Goal: Task Accomplishment & Management: Manage account settings

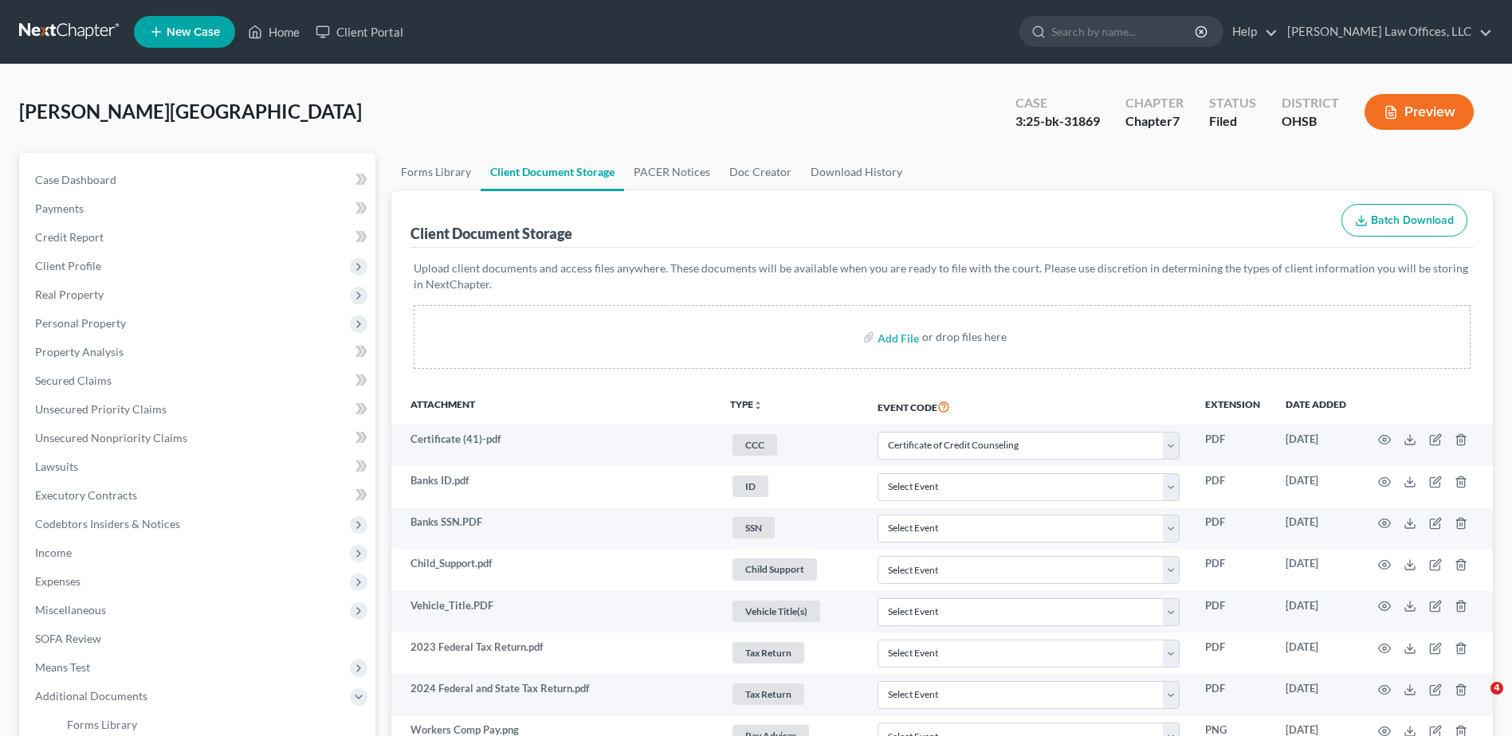
select select "7"
select select "37"
select select "52"
click at [283, 34] on link "Home" at bounding box center [274, 32] width 68 height 29
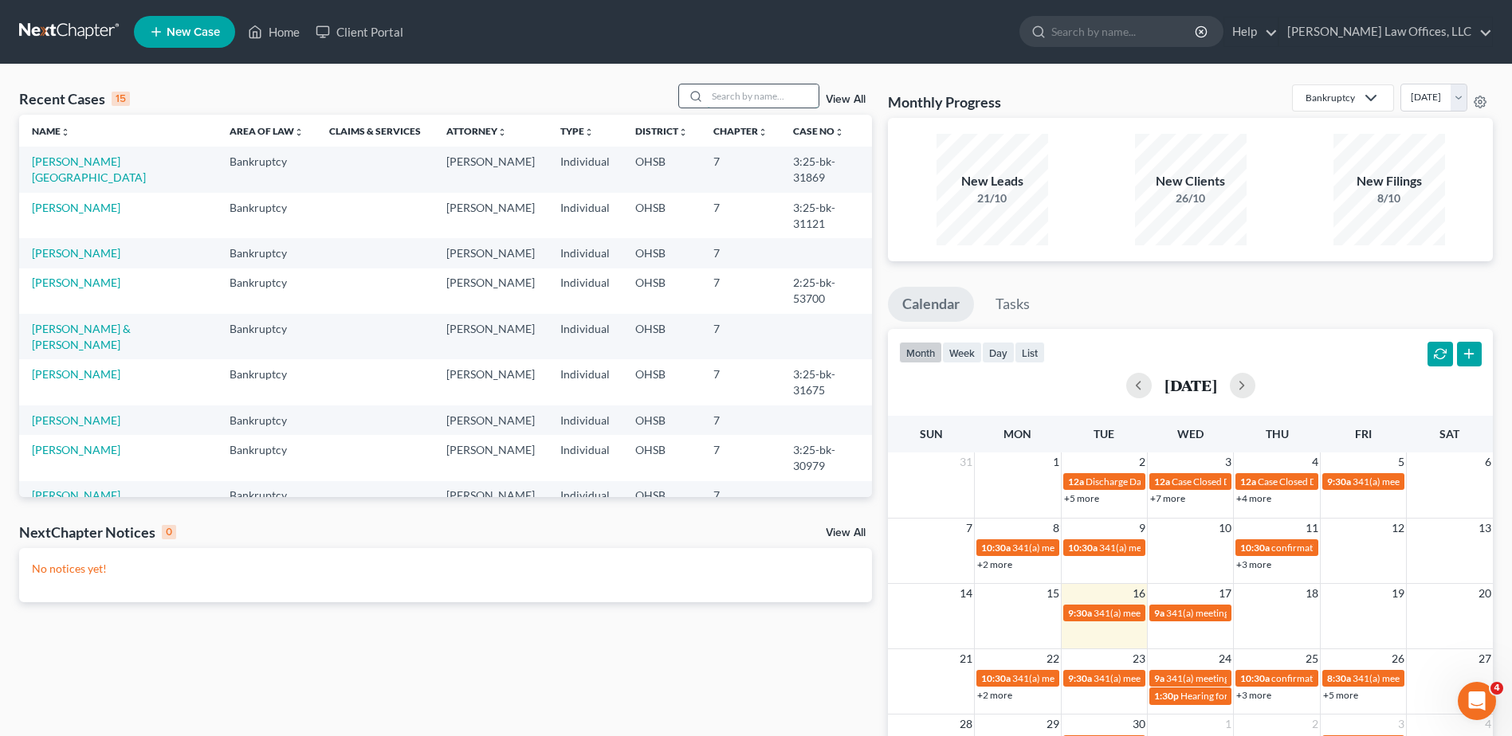
click at [775, 101] on input "search" at bounding box center [763, 95] width 112 height 23
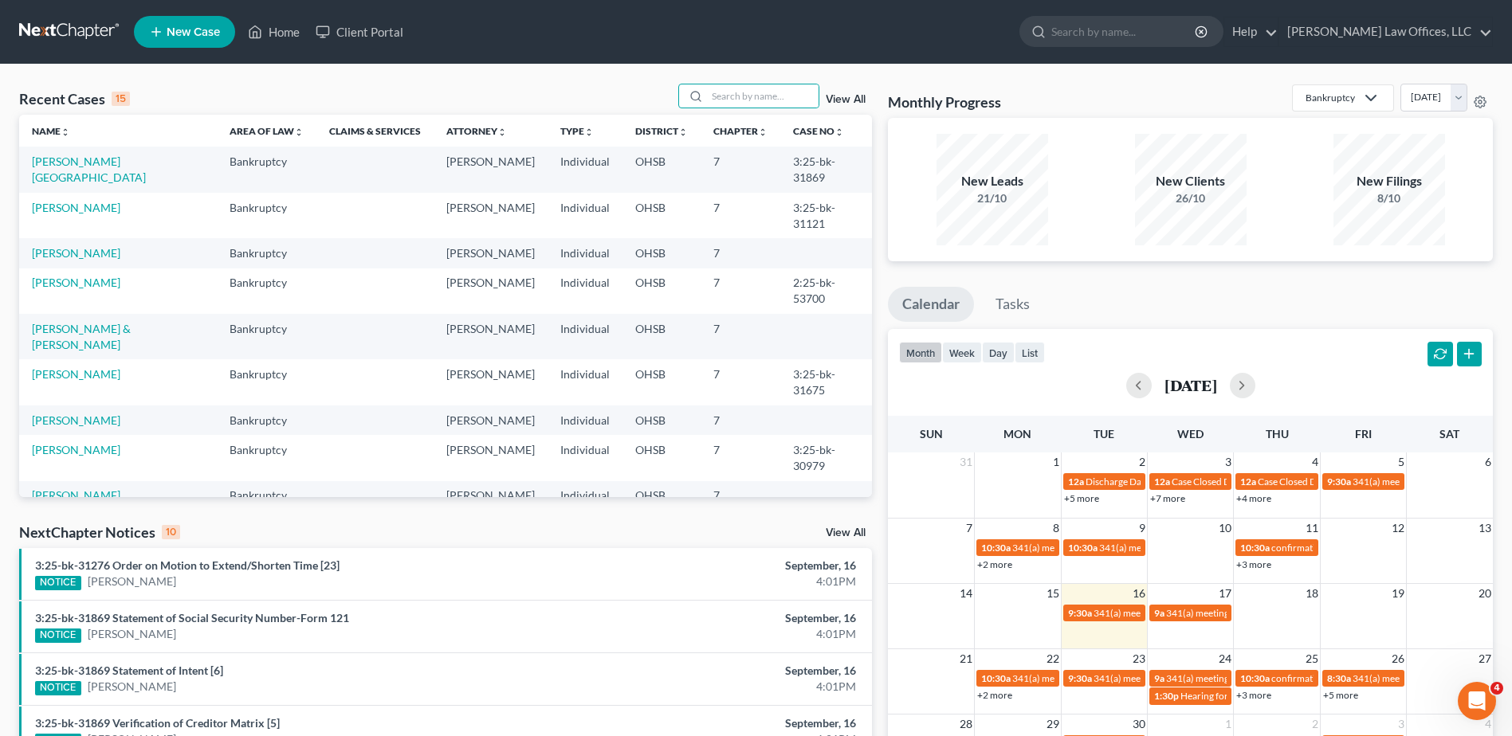
click at [843, 99] on link "View All" at bounding box center [846, 99] width 40 height 11
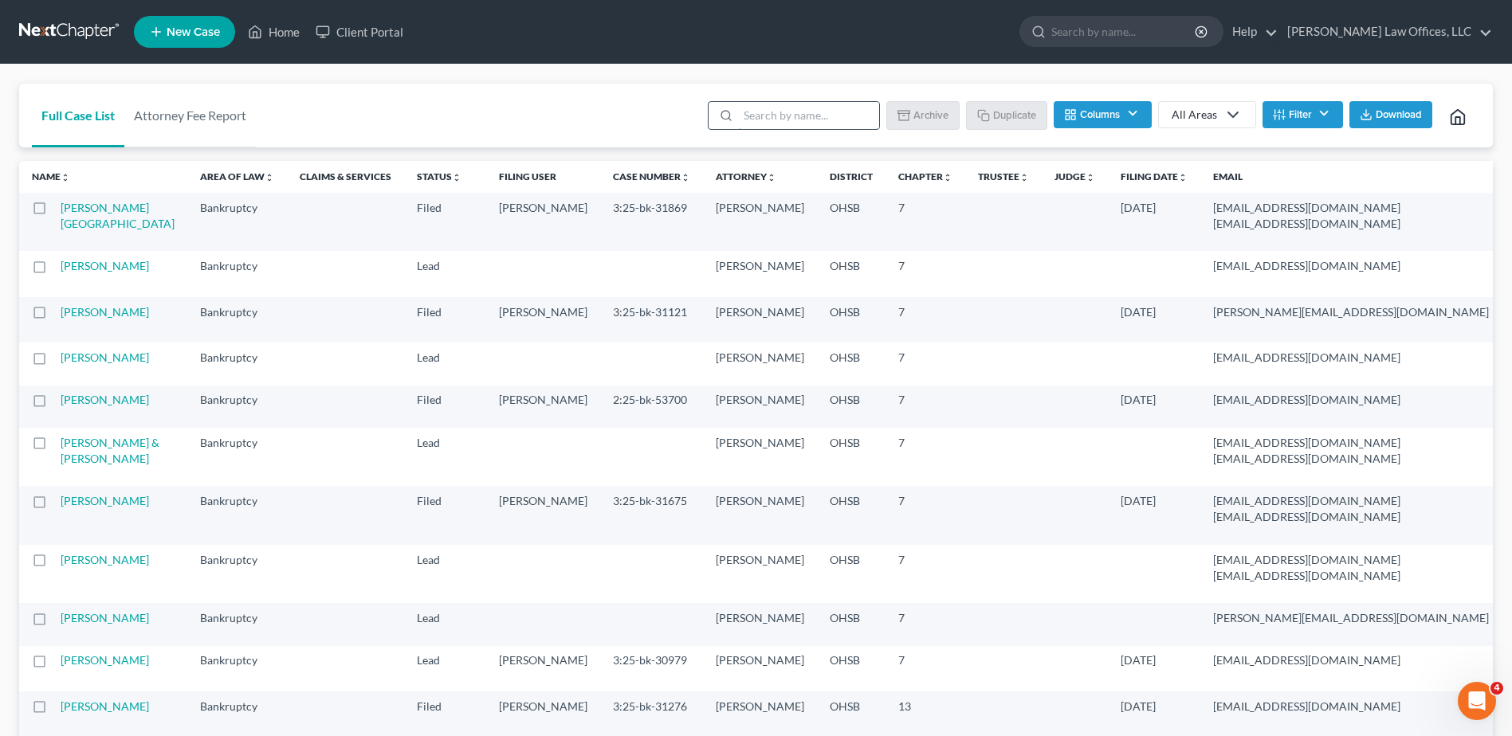
click at [813, 120] on input "search" at bounding box center [808, 115] width 141 height 27
type input "[PERSON_NAME]"
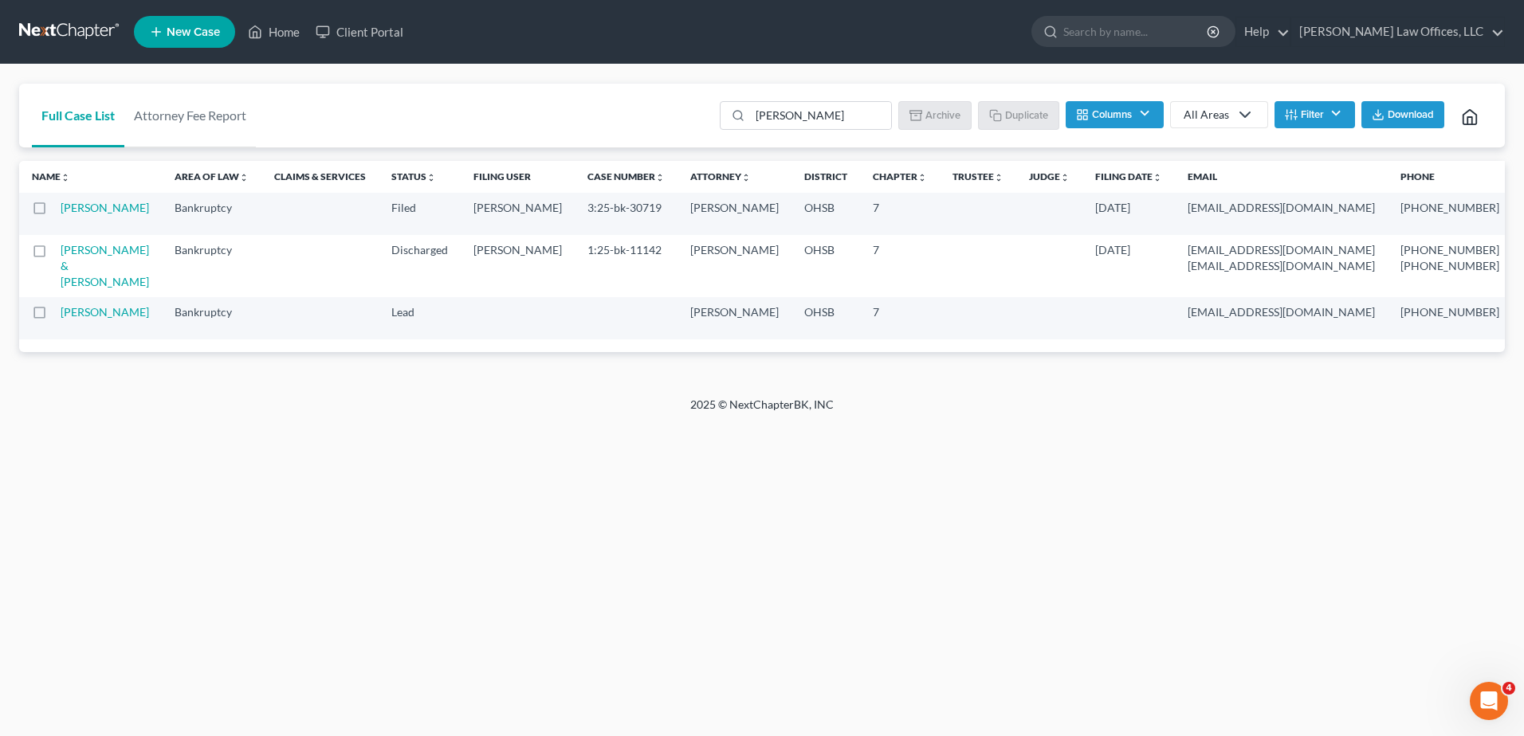
click at [1329, 116] on button "Filter" at bounding box center [1314, 114] width 80 height 27
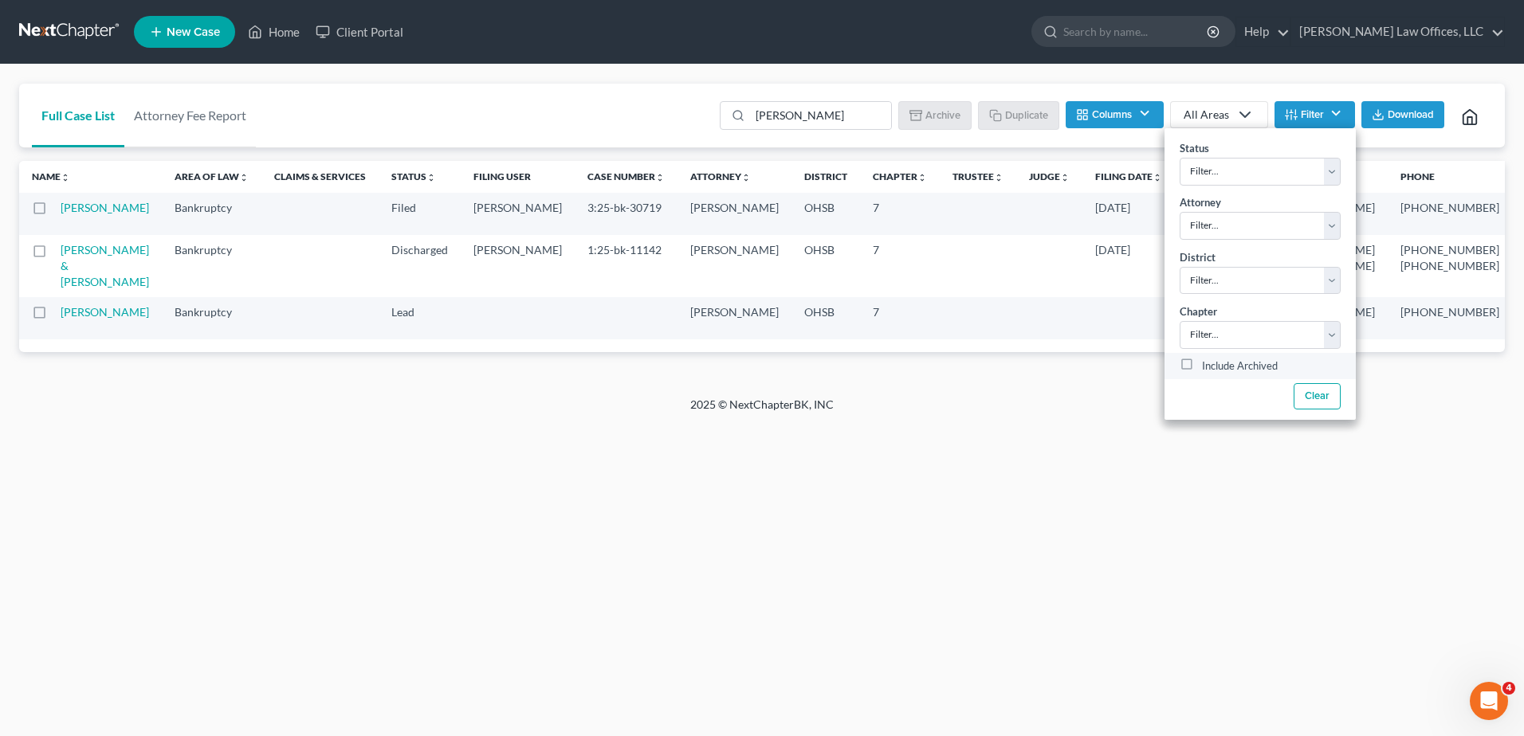
click at [1202, 364] on label "Include Archived" at bounding box center [1240, 366] width 76 height 19
click at [1208, 364] on input "Include Archived" at bounding box center [1213, 362] width 10 height 10
checkbox input "true"
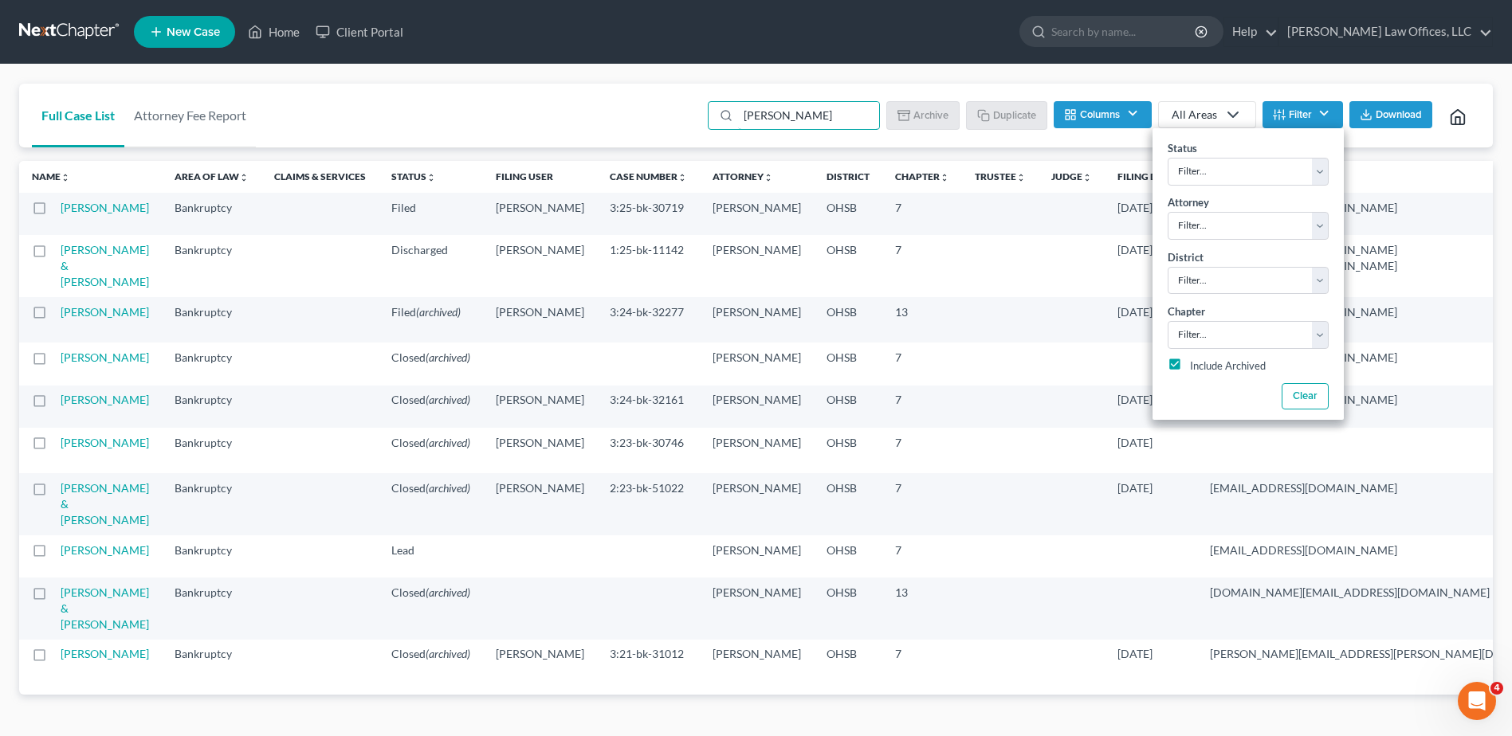
drag, startPoint x: 801, startPoint y: 117, endPoint x: 686, endPoint y: 124, distance: 115.0
click at [686, 124] on div "Full Case List Attorney Fee Report [PERSON_NAME] Download Archive Un-archive Du…" at bounding box center [755, 116] width 1473 height 65
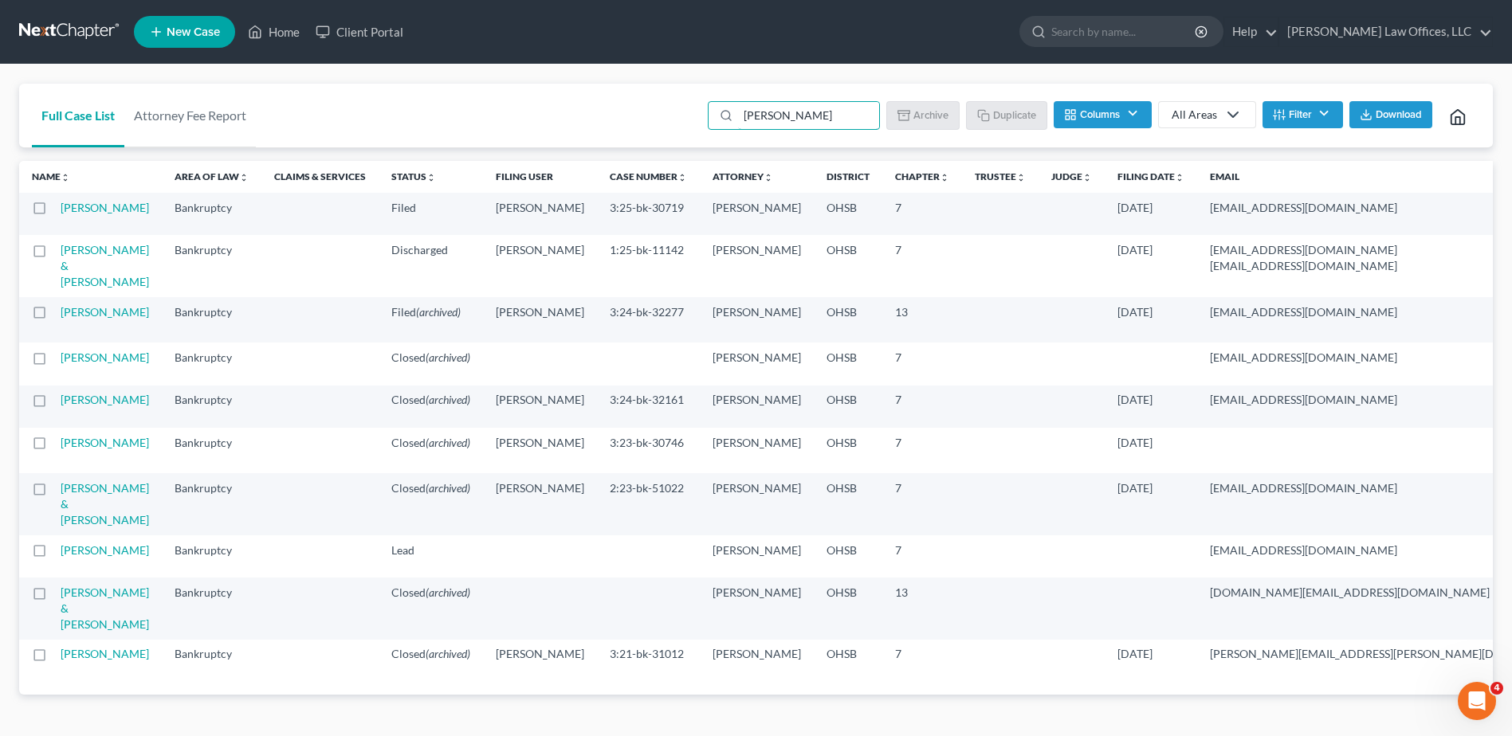
type input "[PERSON_NAME]"
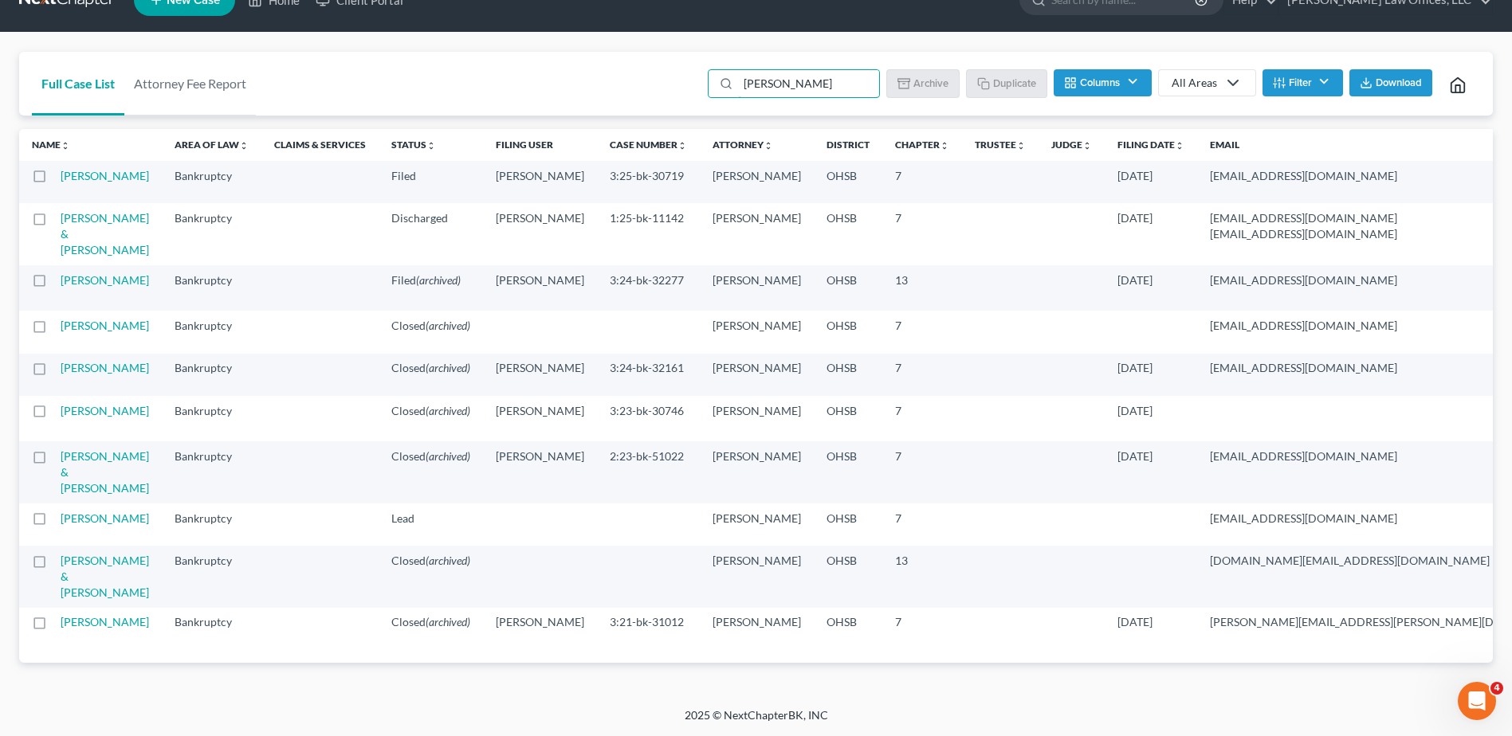
scroll to position [207, 0]
click at [76, 449] on link "[PERSON_NAME] & [PERSON_NAME]" at bounding box center [105, 471] width 88 height 45
select select "0"
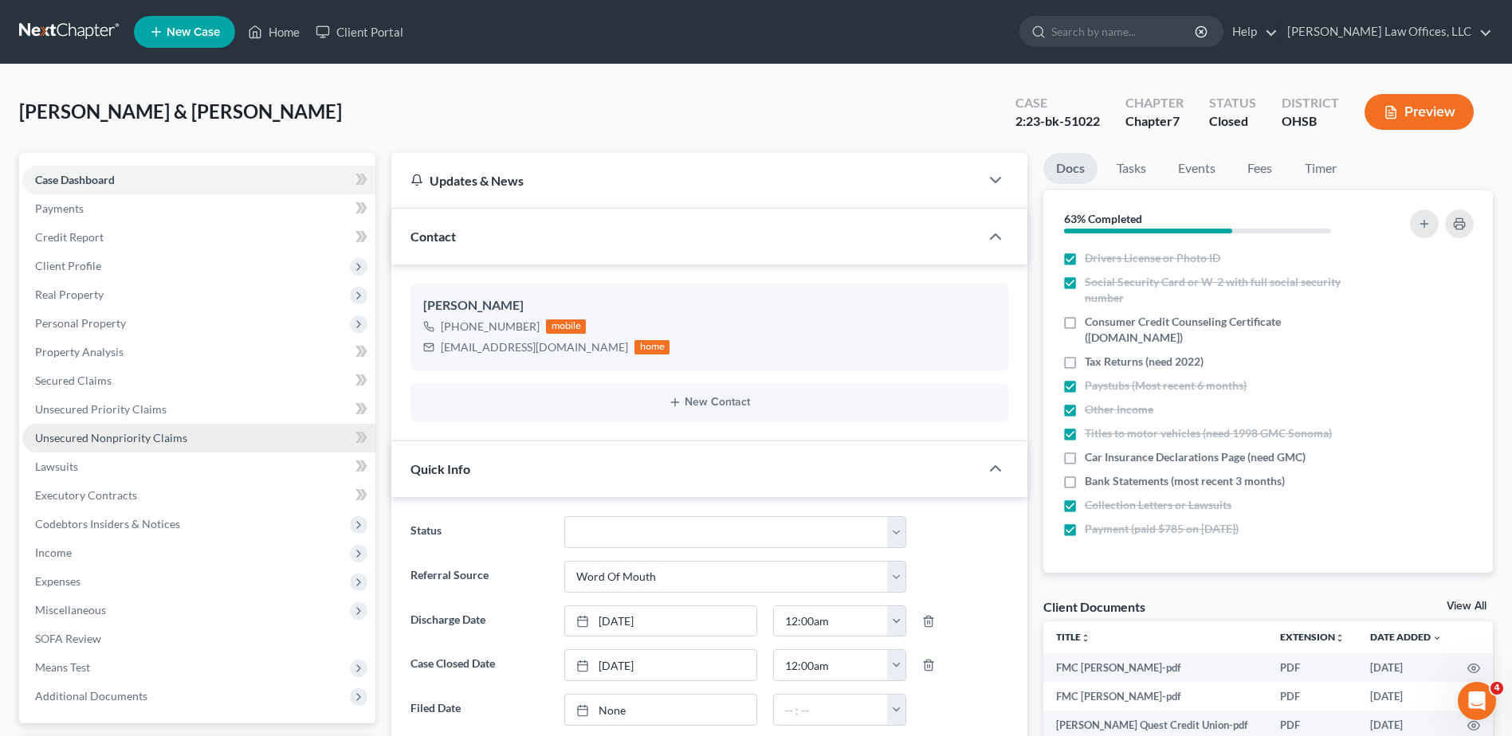
drag, startPoint x: 78, startPoint y: 433, endPoint x: 245, endPoint y: 433, distance: 167.3
click at [78, 433] on span "Unsecured Nonpriority Claims" at bounding box center [111, 438] width 152 height 14
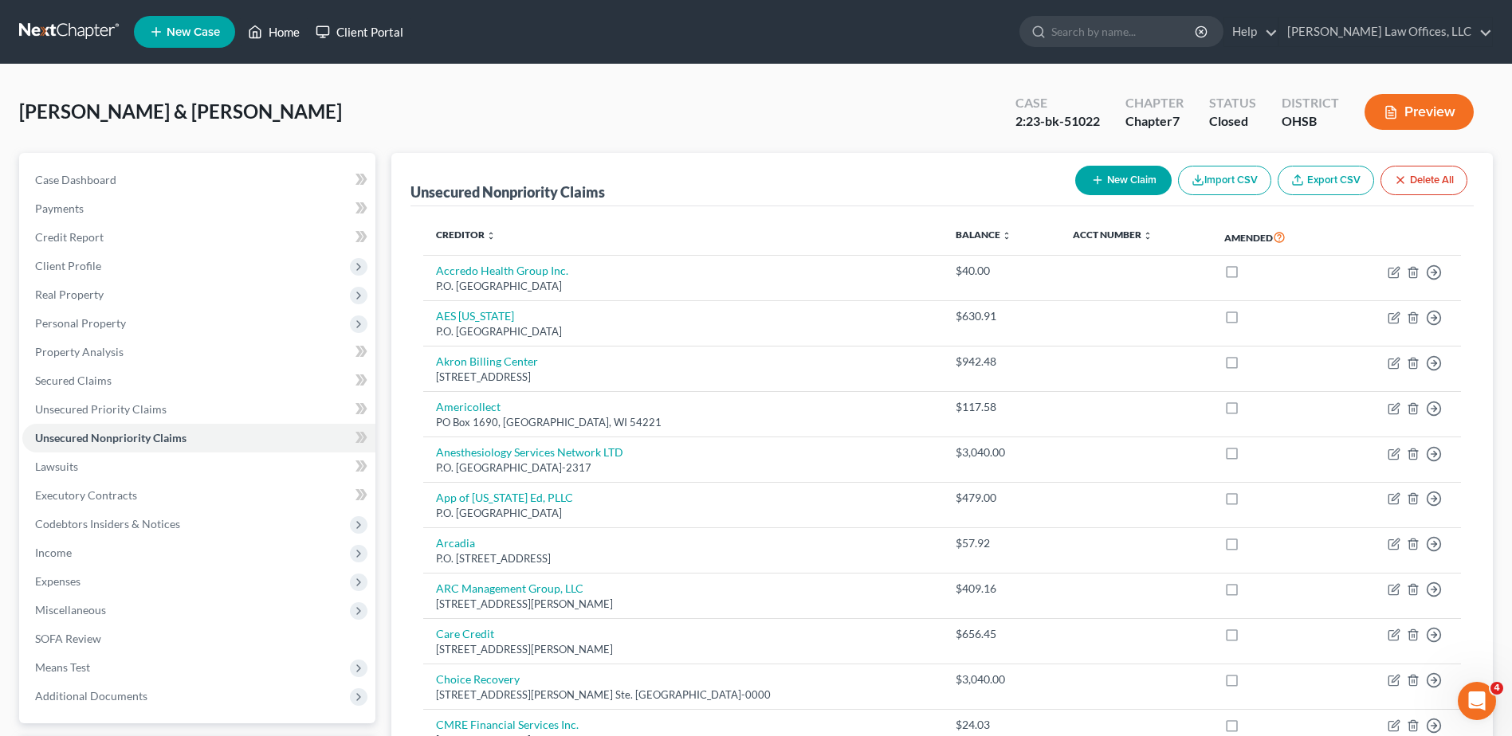
drag, startPoint x: 295, startPoint y: 28, endPoint x: 312, endPoint y: 29, distance: 16.8
click at [295, 28] on link "Home" at bounding box center [274, 32] width 68 height 29
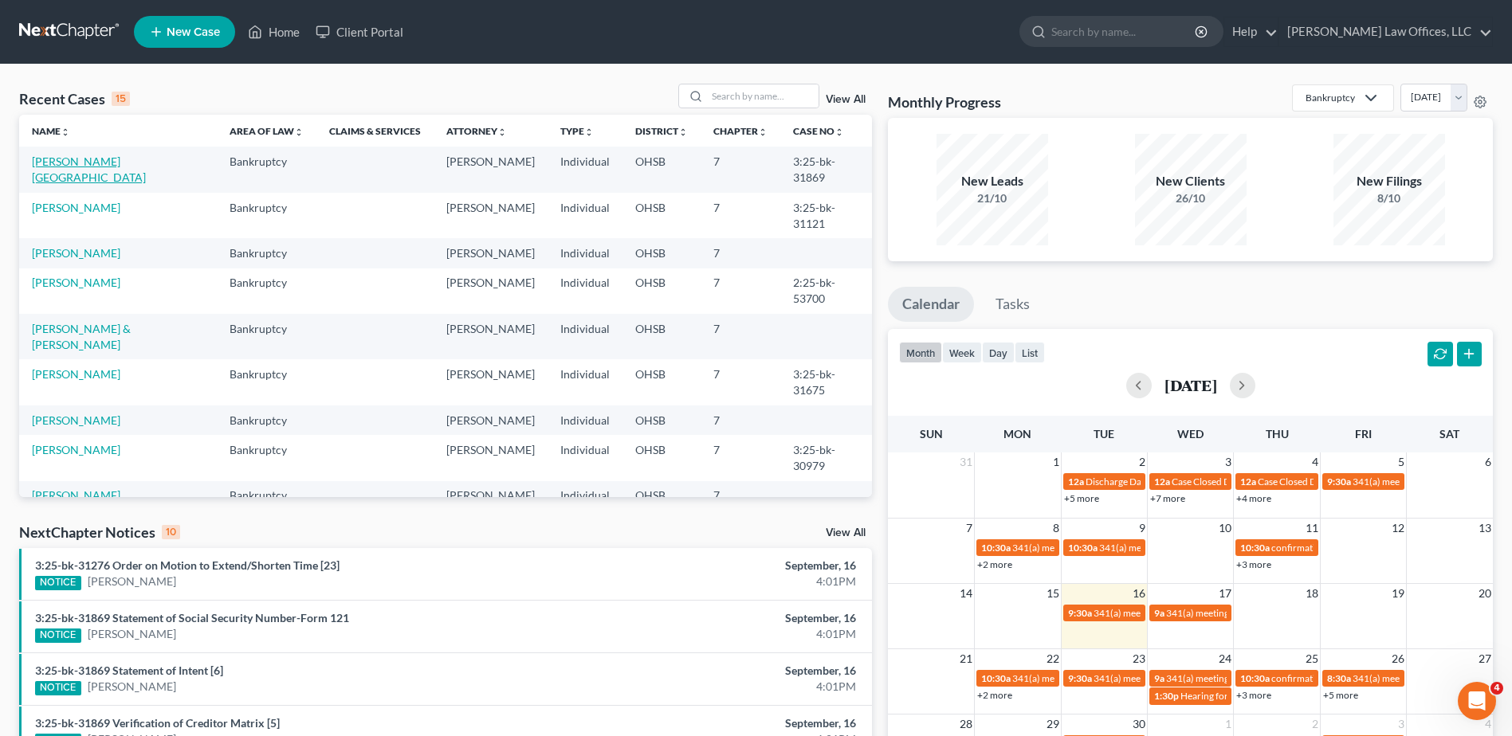
click at [92, 166] on link "[PERSON_NAME][GEOGRAPHIC_DATA]" at bounding box center [89, 169] width 114 height 29
select select "0"
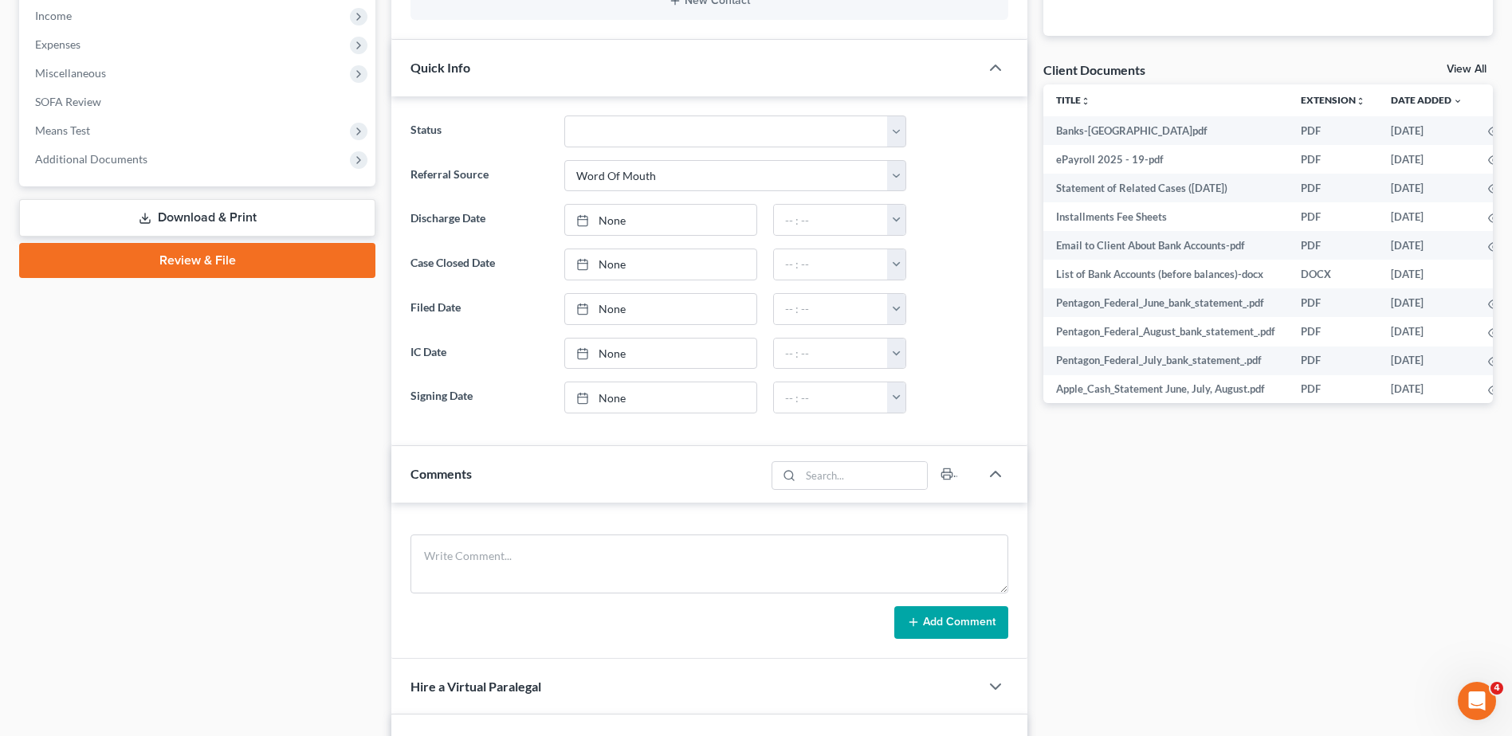
scroll to position [558, 0]
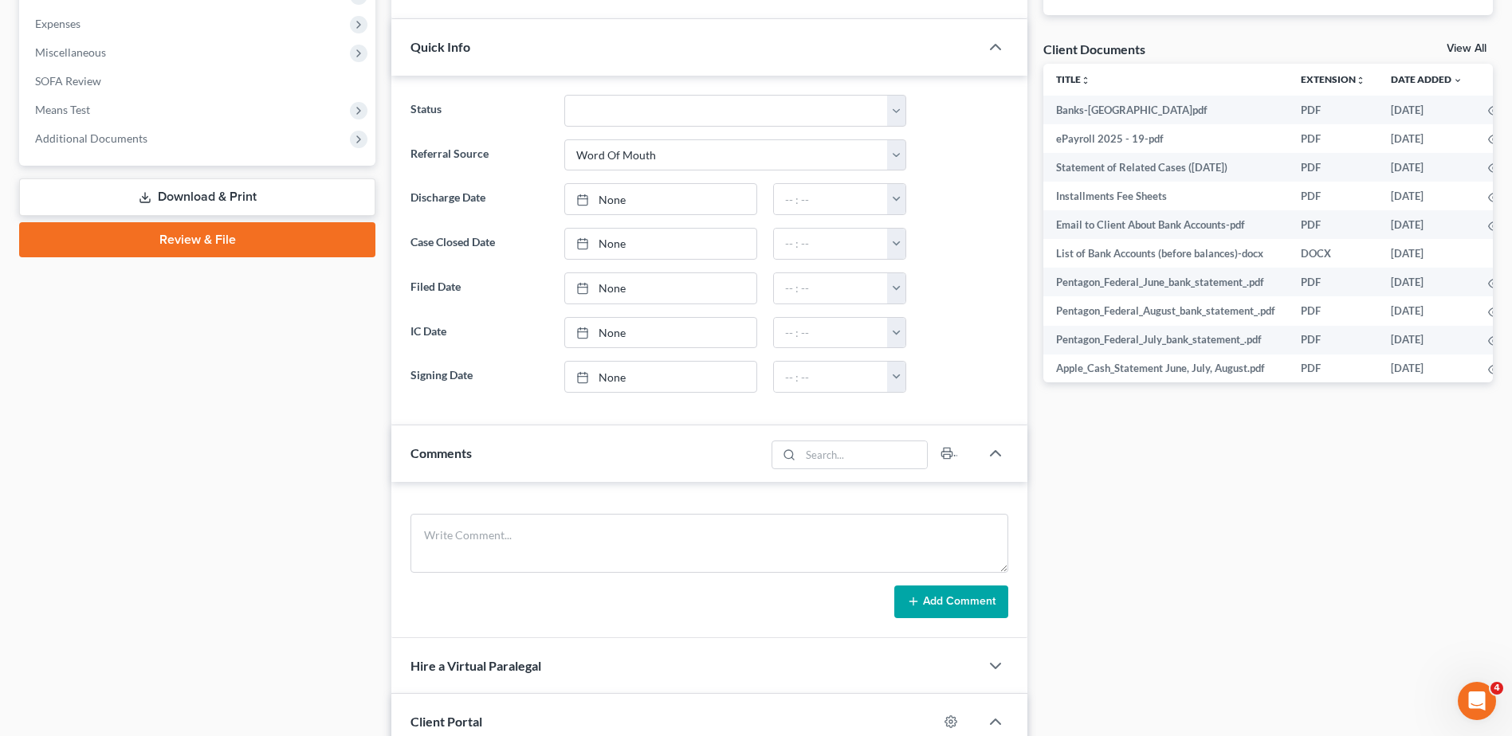
drag, startPoint x: 118, startPoint y: 140, endPoint x: 120, endPoint y: 179, distance: 39.1
click at [118, 140] on span "Additional Documents" at bounding box center [91, 138] width 112 height 14
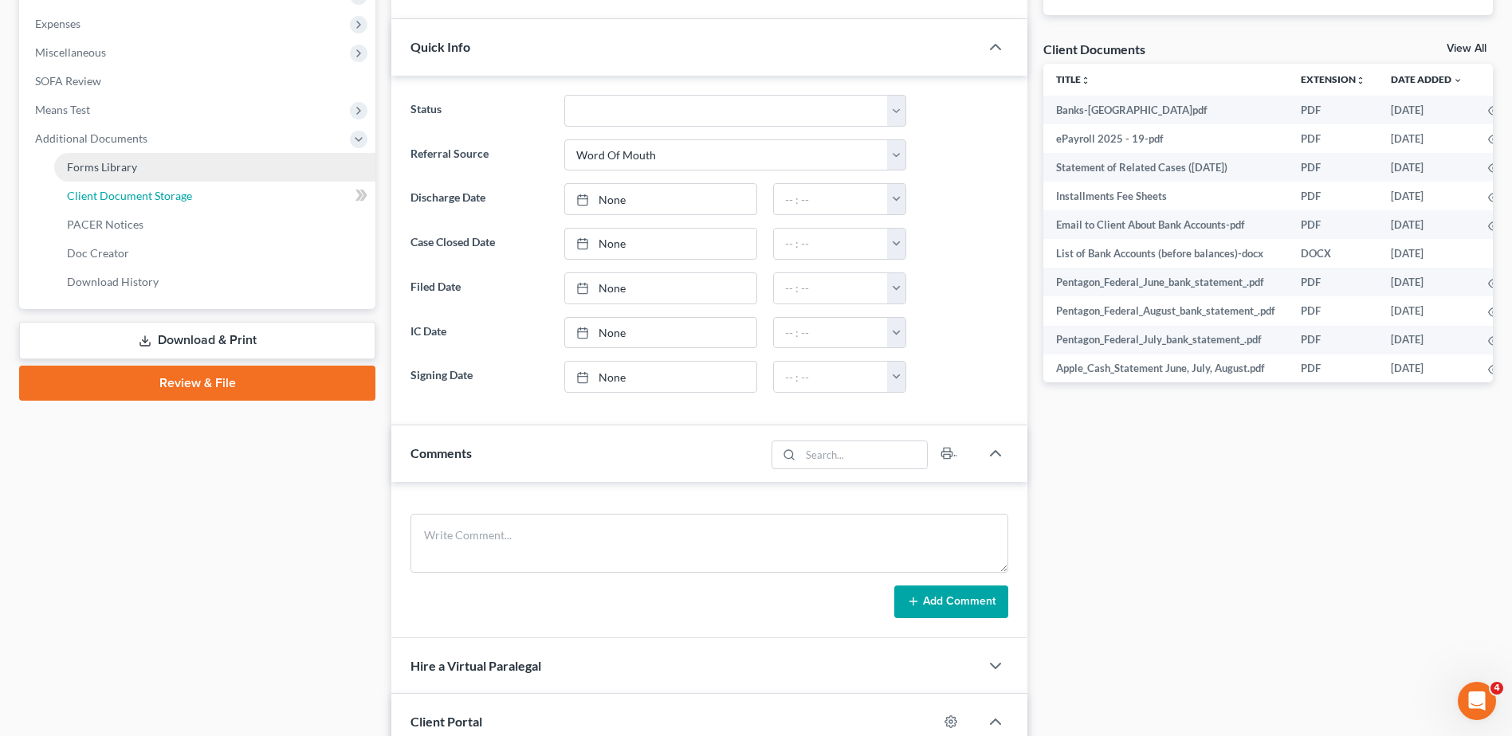
click at [121, 190] on span "Client Document Storage" at bounding box center [129, 196] width 125 height 14
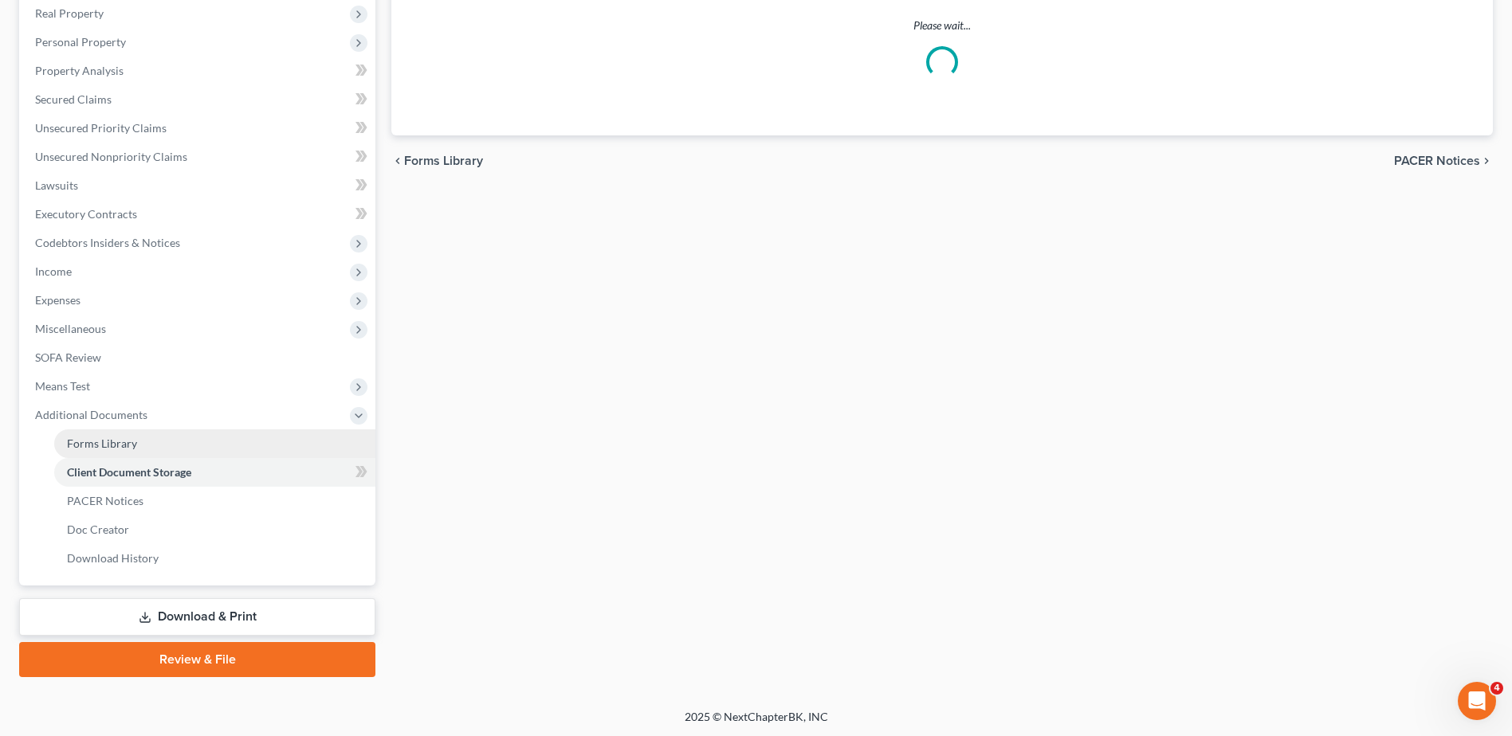
scroll to position [241, 0]
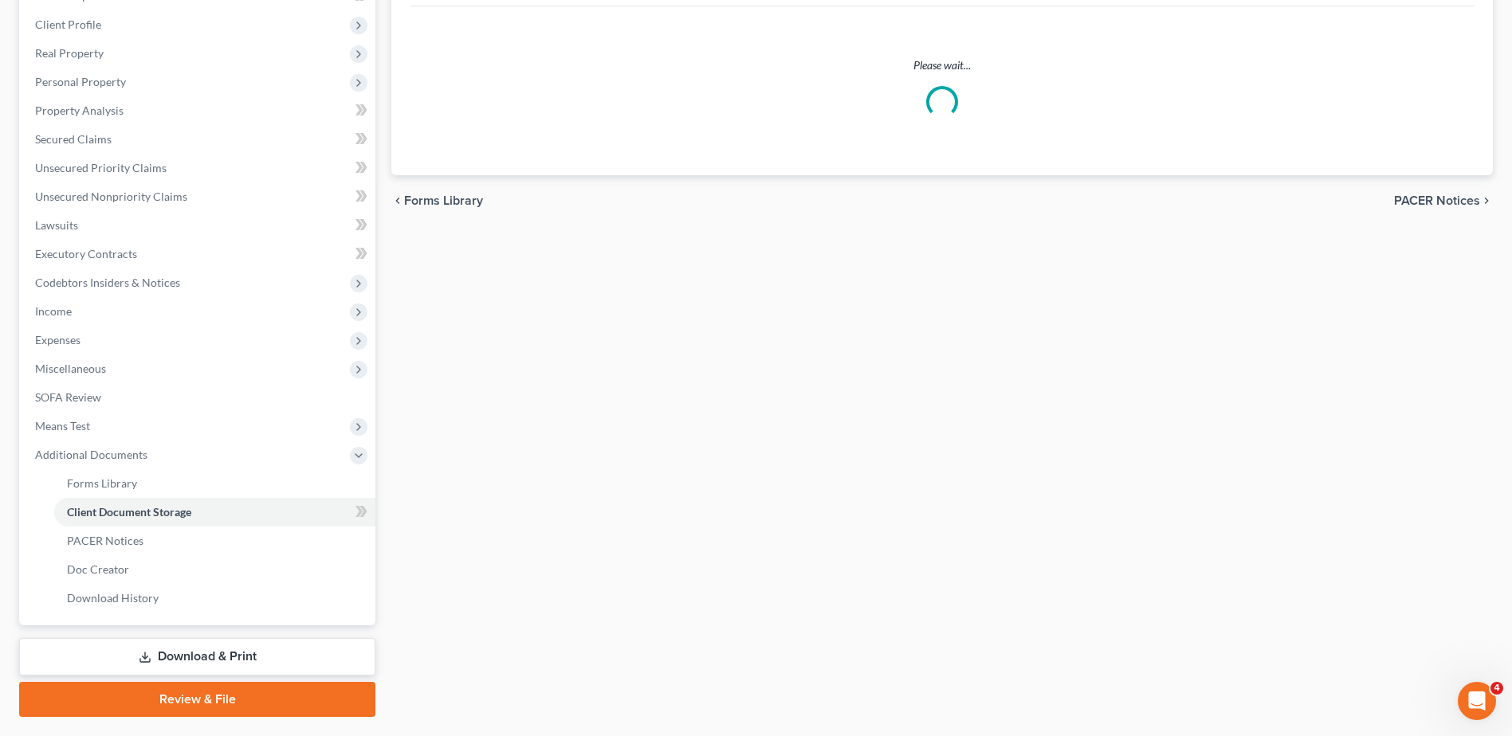
select select "7"
select select "37"
select select "52"
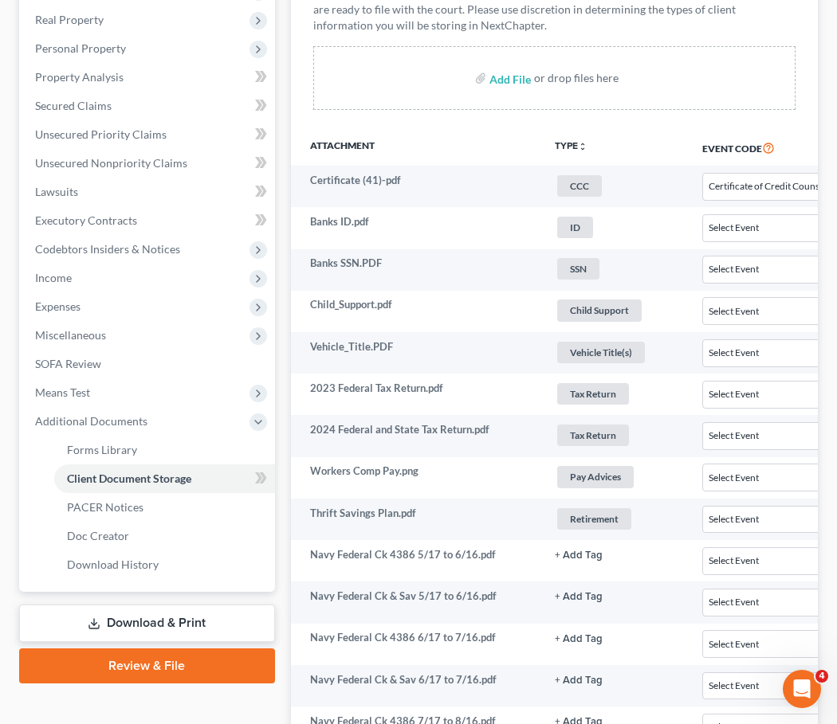
scroll to position [0, 0]
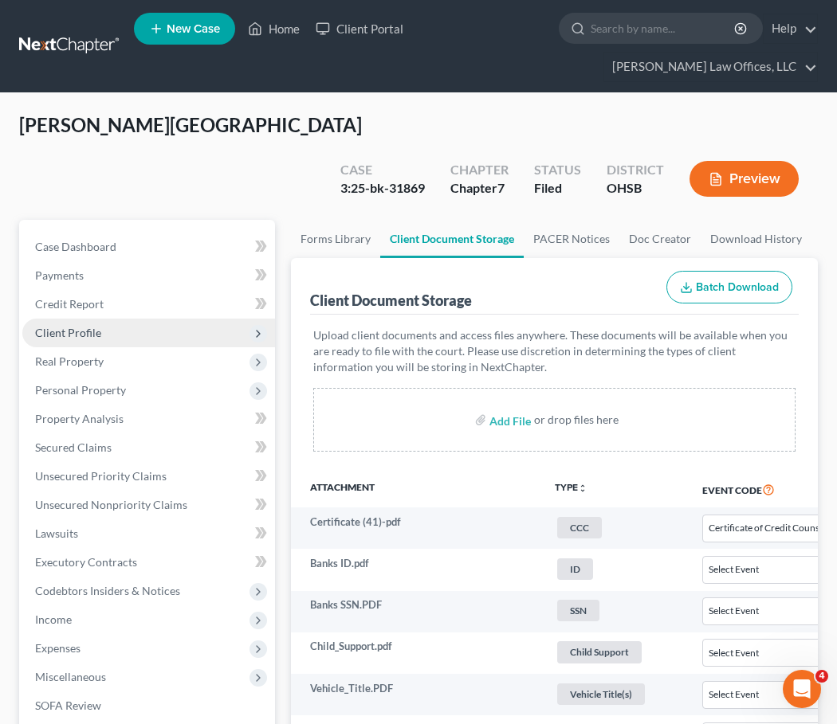
select select "7"
select select "37"
select select "52"
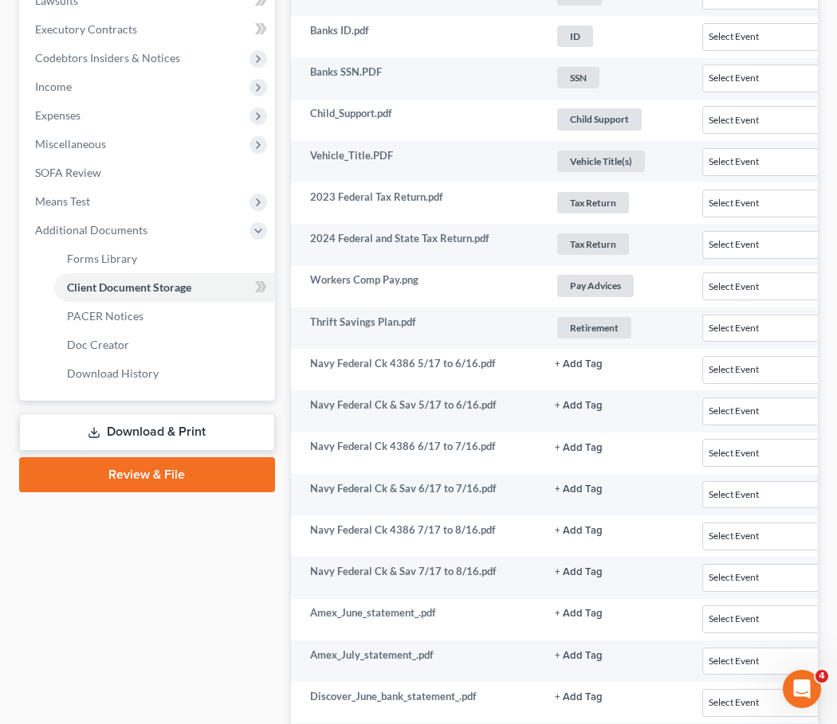
select select "7"
select select "37"
select select "52"
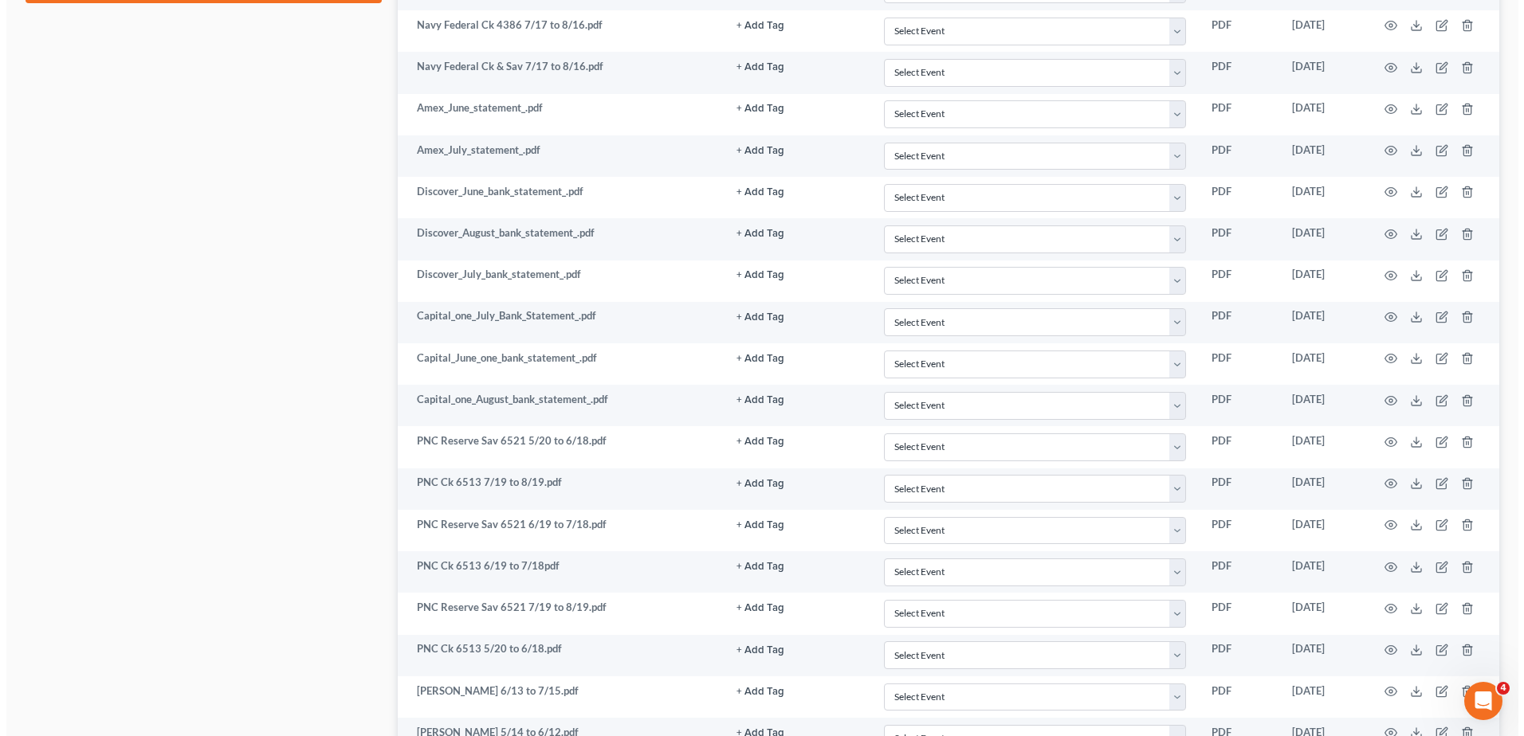
scroll to position [0, 0]
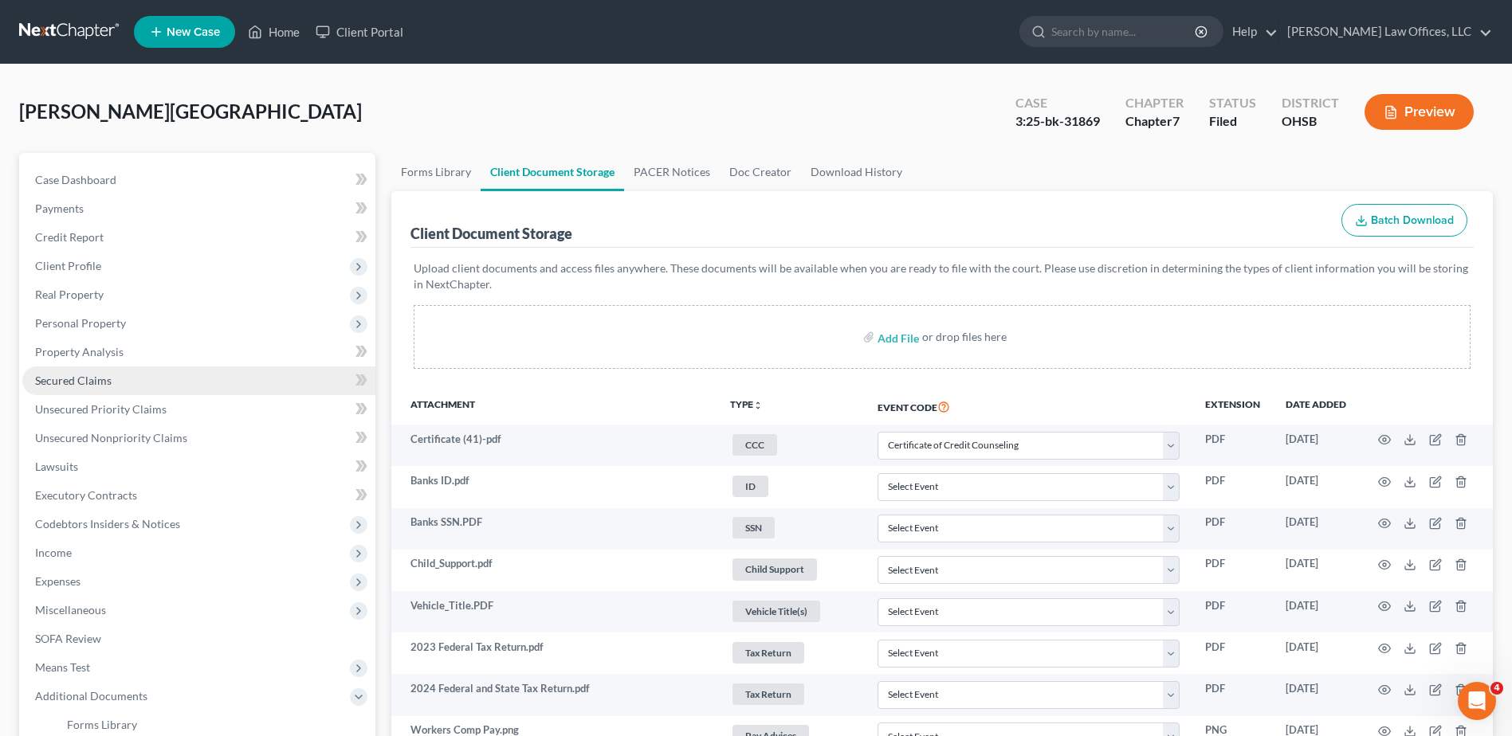
click at [45, 375] on span "Secured Claims" at bounding box center [73, 381] width 76 height 14
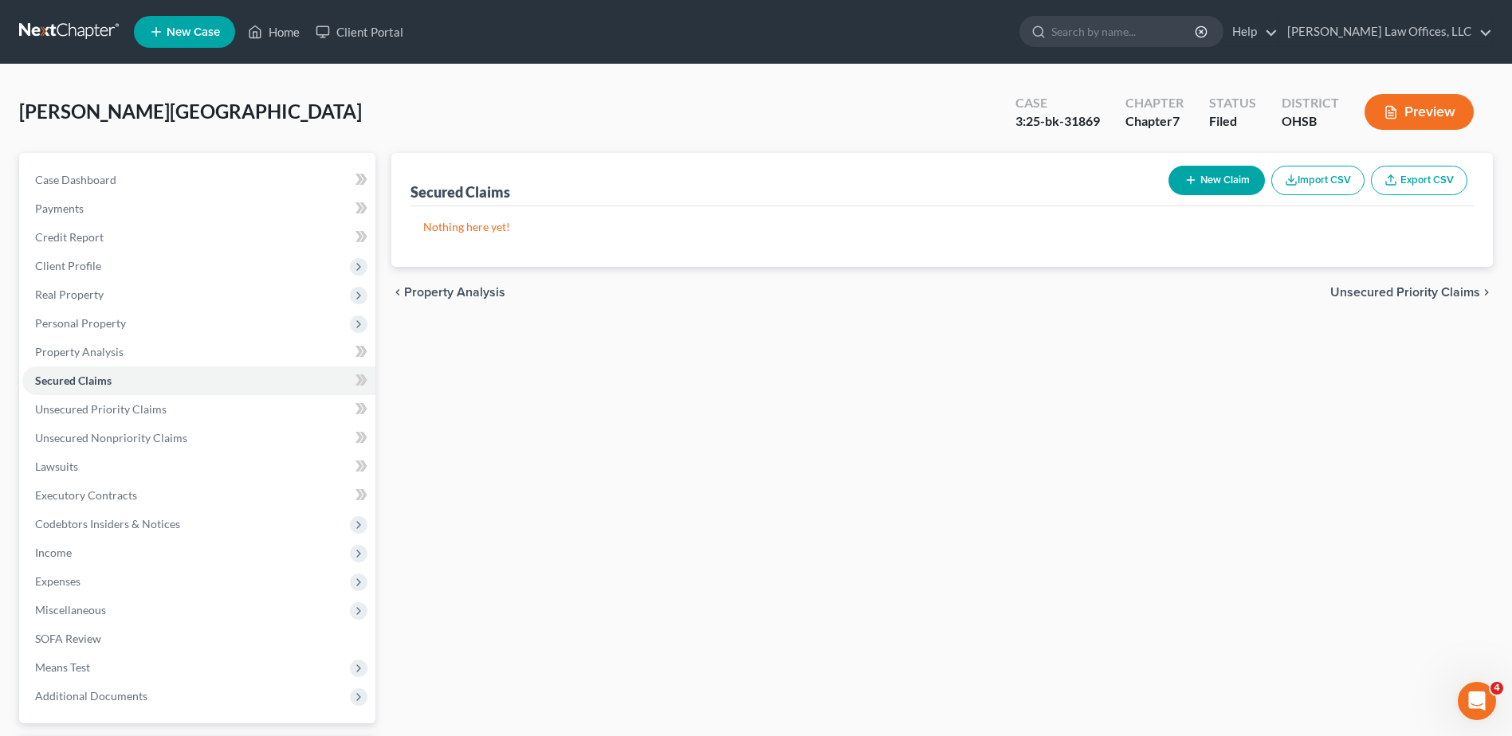
click at [1398, 119] on button "Preview" at bounding box center [1418, 112] width 109 height 36
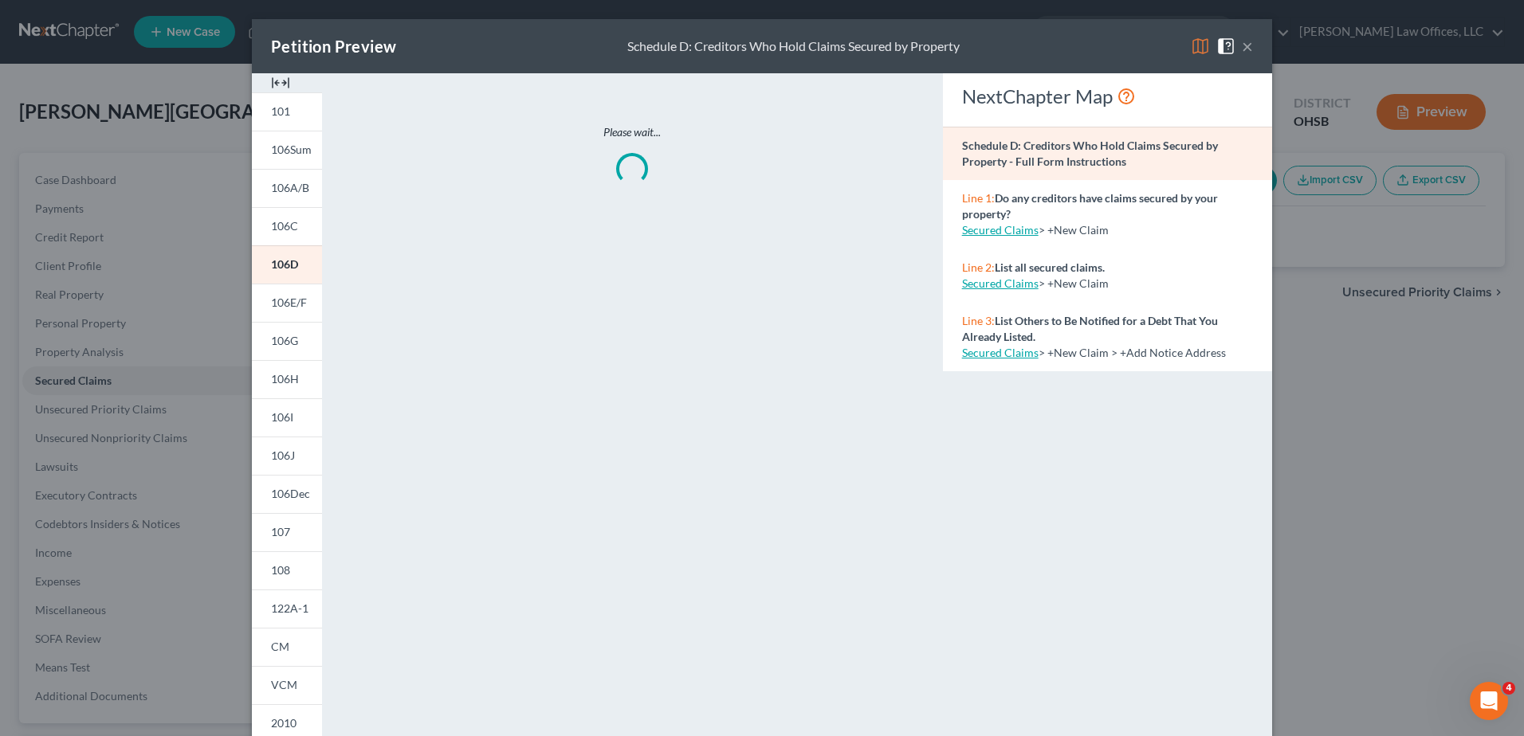
click at [274, 85] on img at bounding box center [280, 82] width 19 height 19
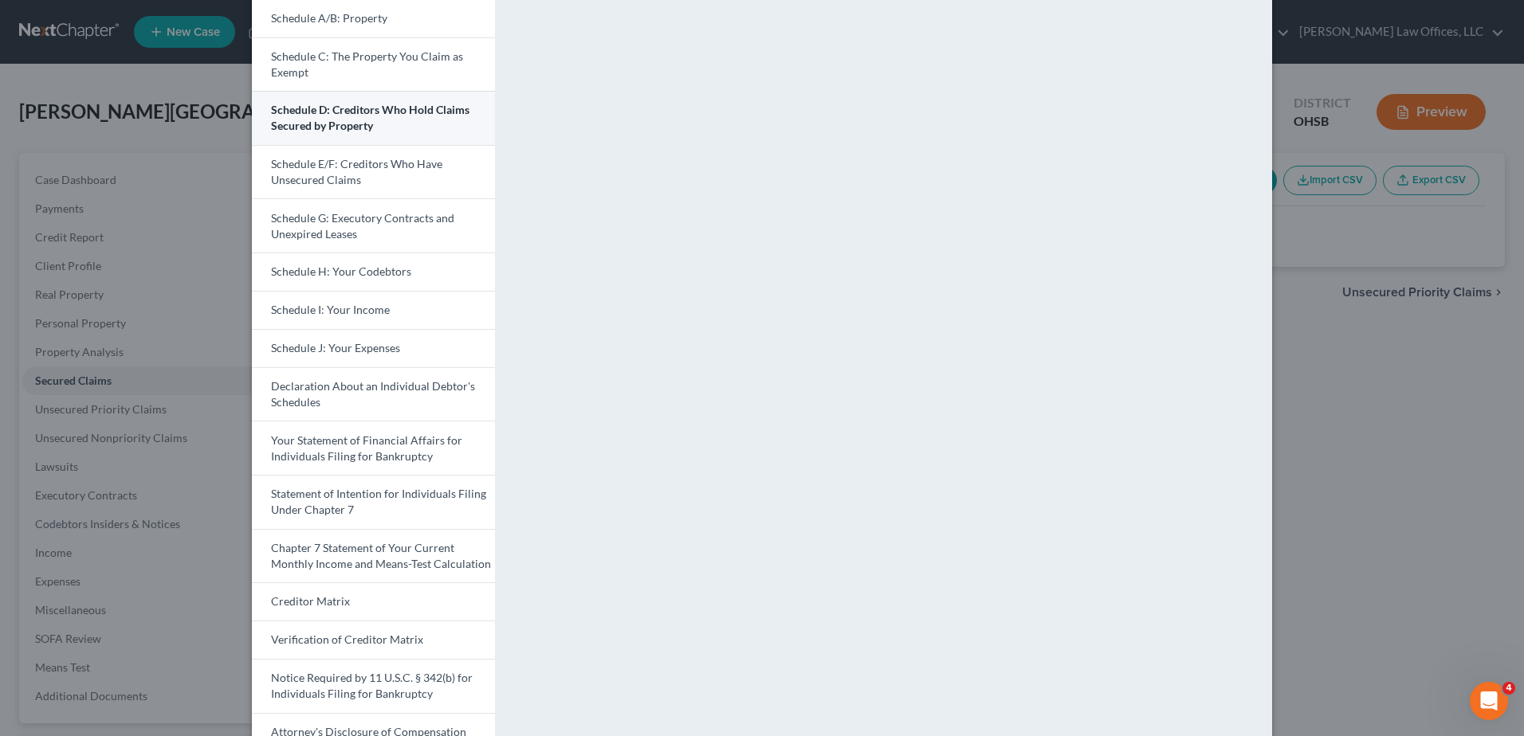
scroll to position [323, 0]
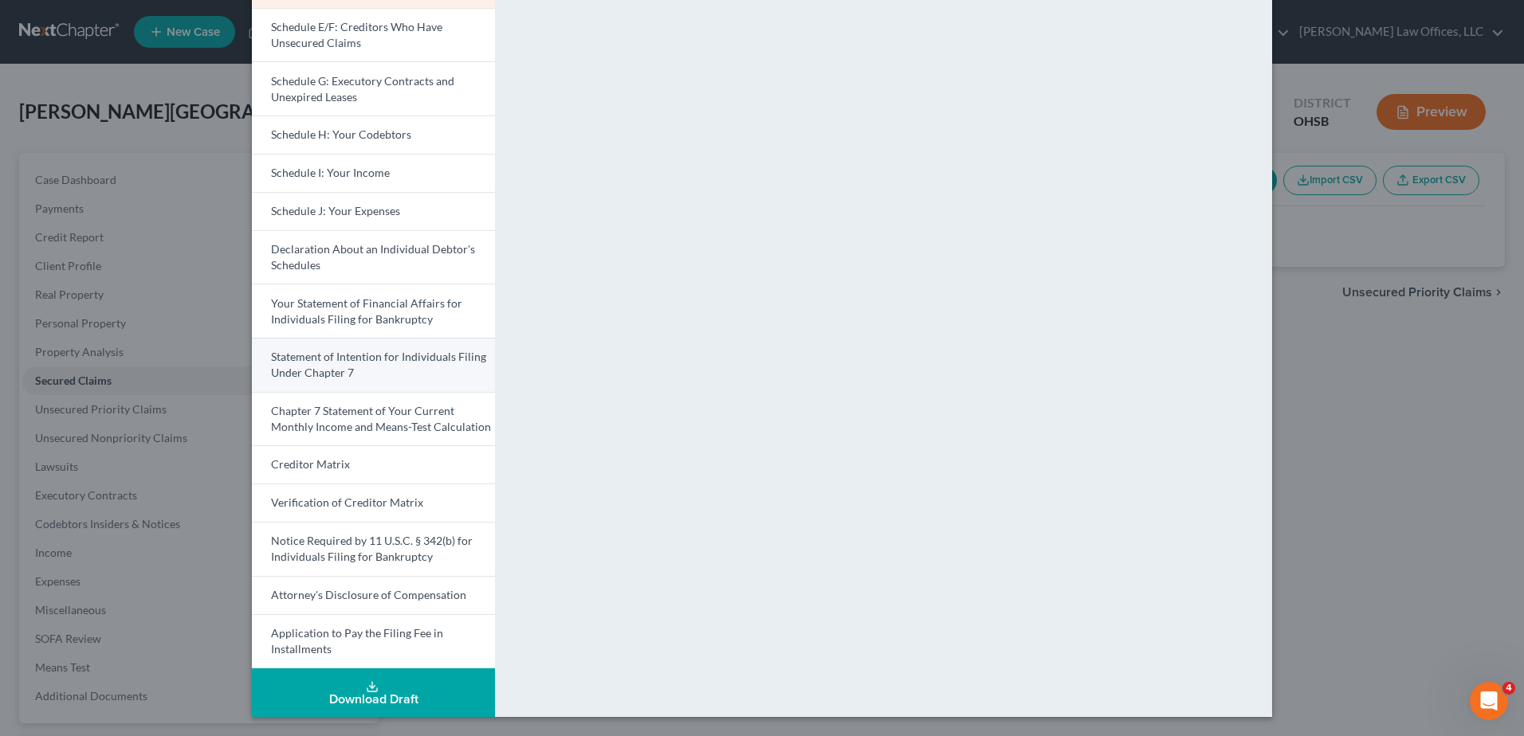
click at [311, 367] on span "Statement of Intention for Individuals Filing Under Chapter 7" at bounding box center [378, 364] width 215 height 29
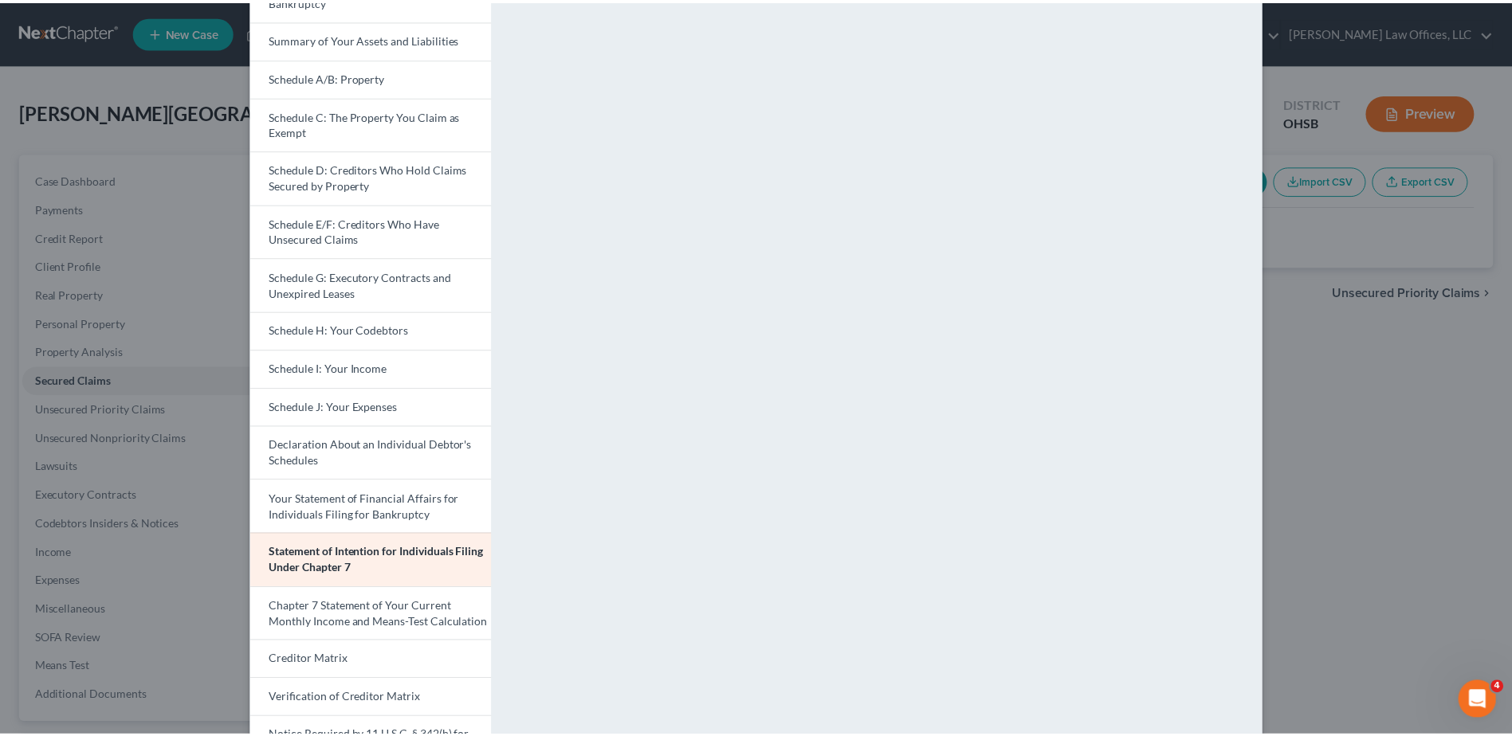
scroll to position [0, 0]
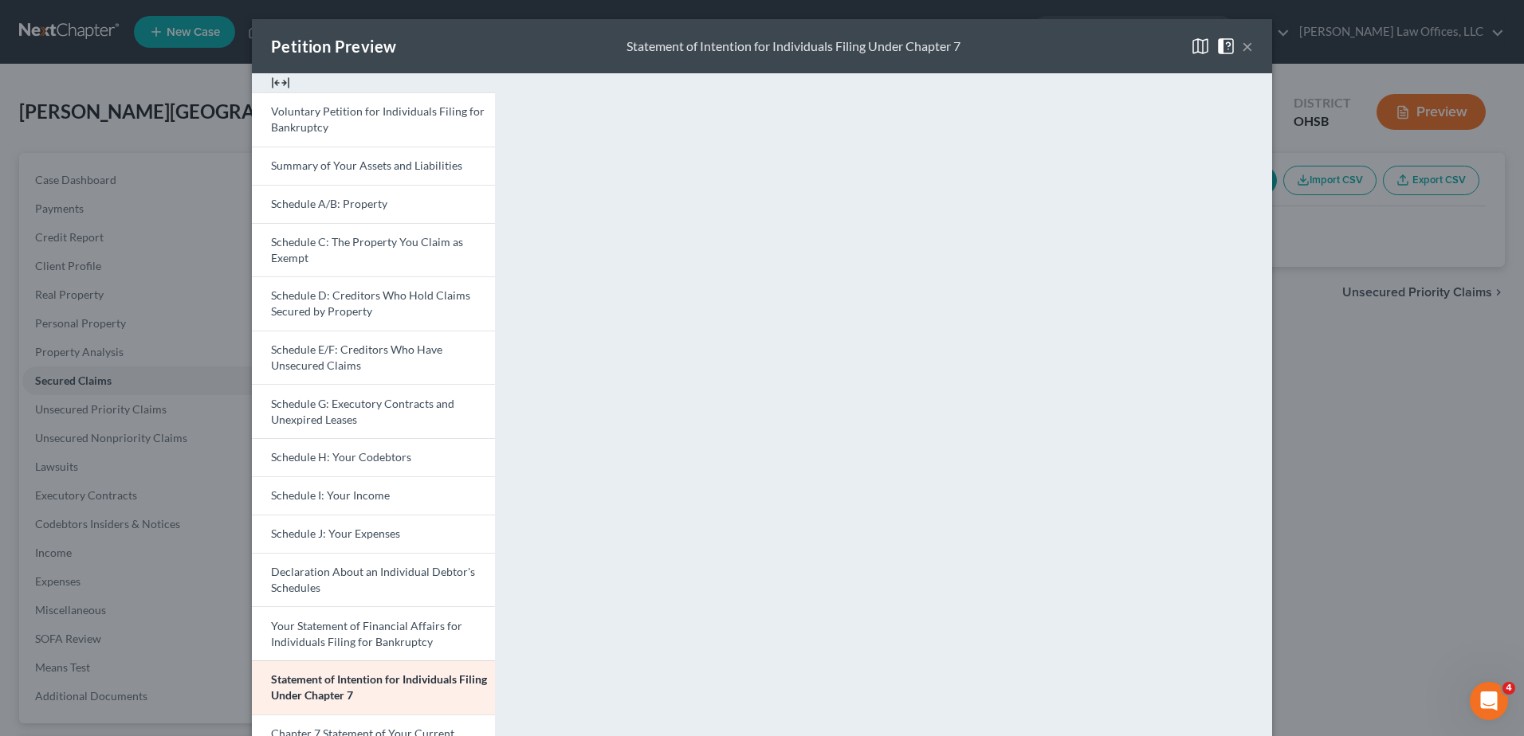
click at [1241, 48] on button "×" at bounding box center [1246, 46] width 11 height 19
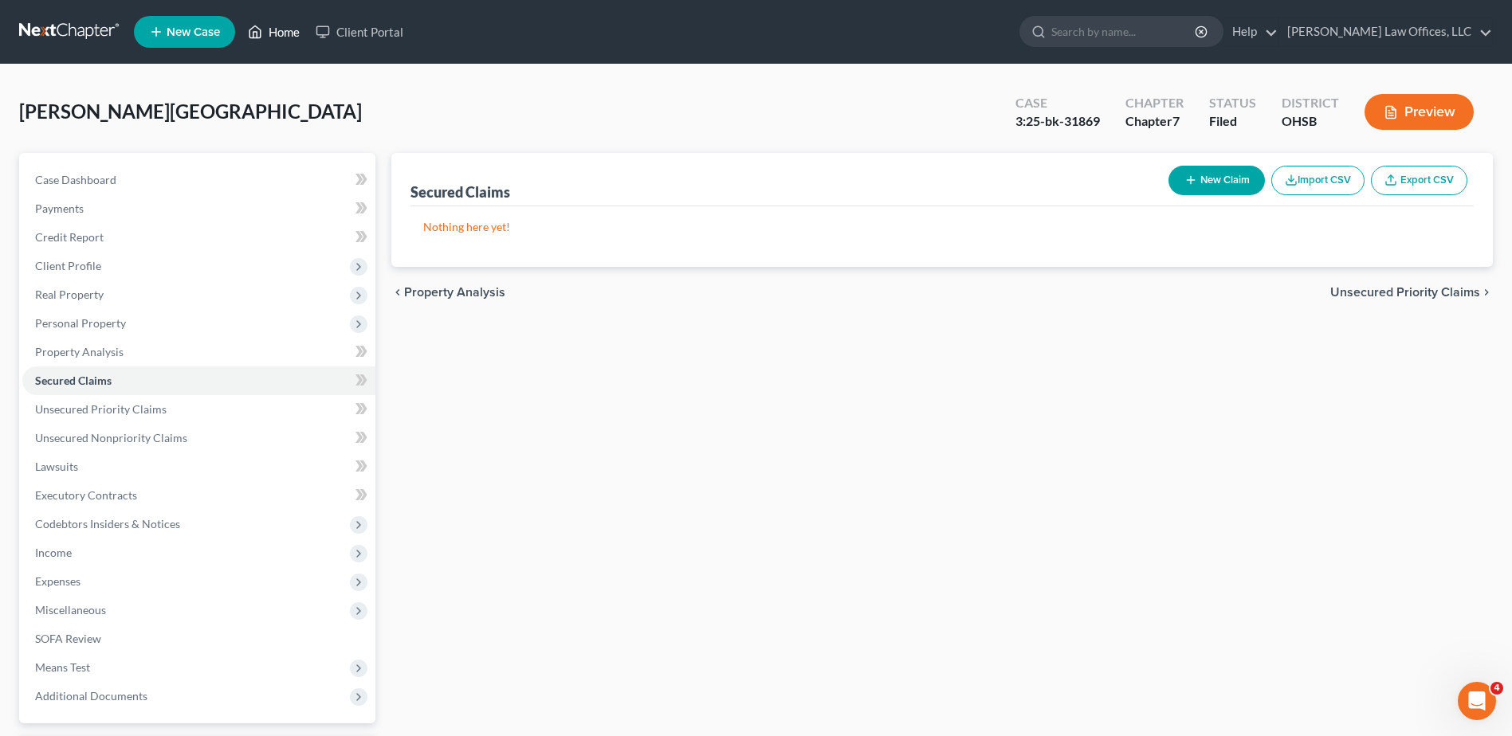
click at [284, 33] on link "Home" at bounding box center [274, 32] width 68 height 29
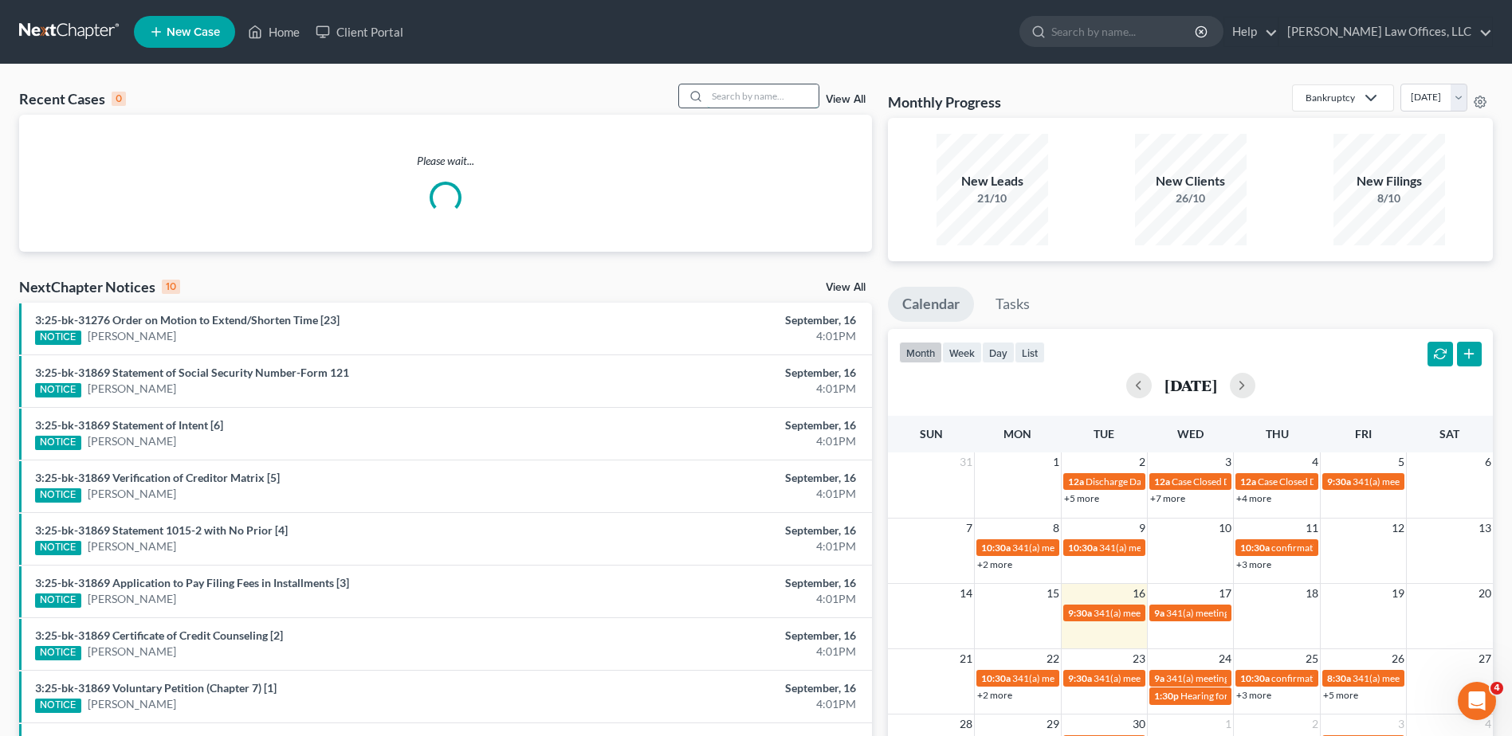
click at [775, 95] on input "search" at bounding box center [763, 95] width 112 height 23
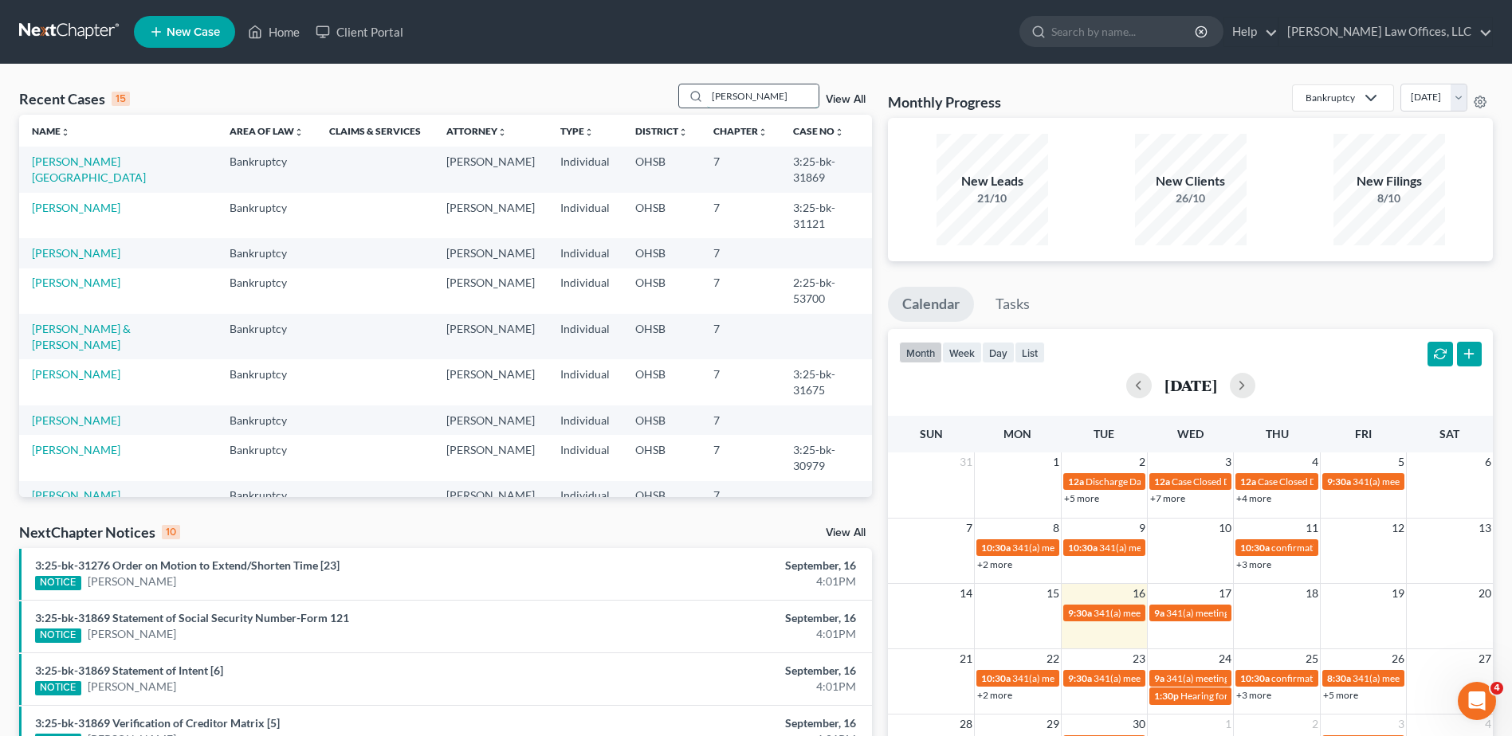
type input "[PERSON_NAME]"
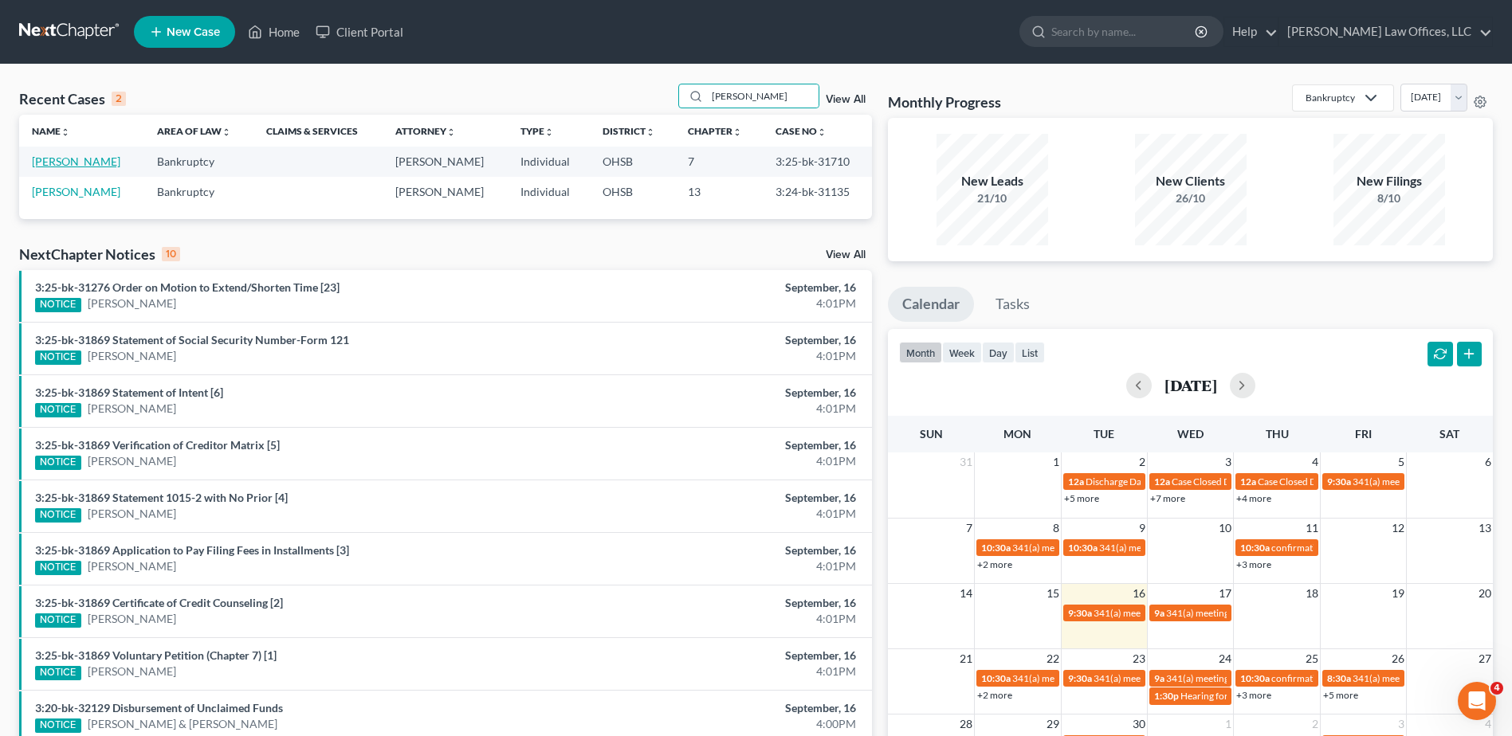
click at [76, 163] on link "[PERSON_NAME]" at bounding box center [76, 162] width 88 height 14
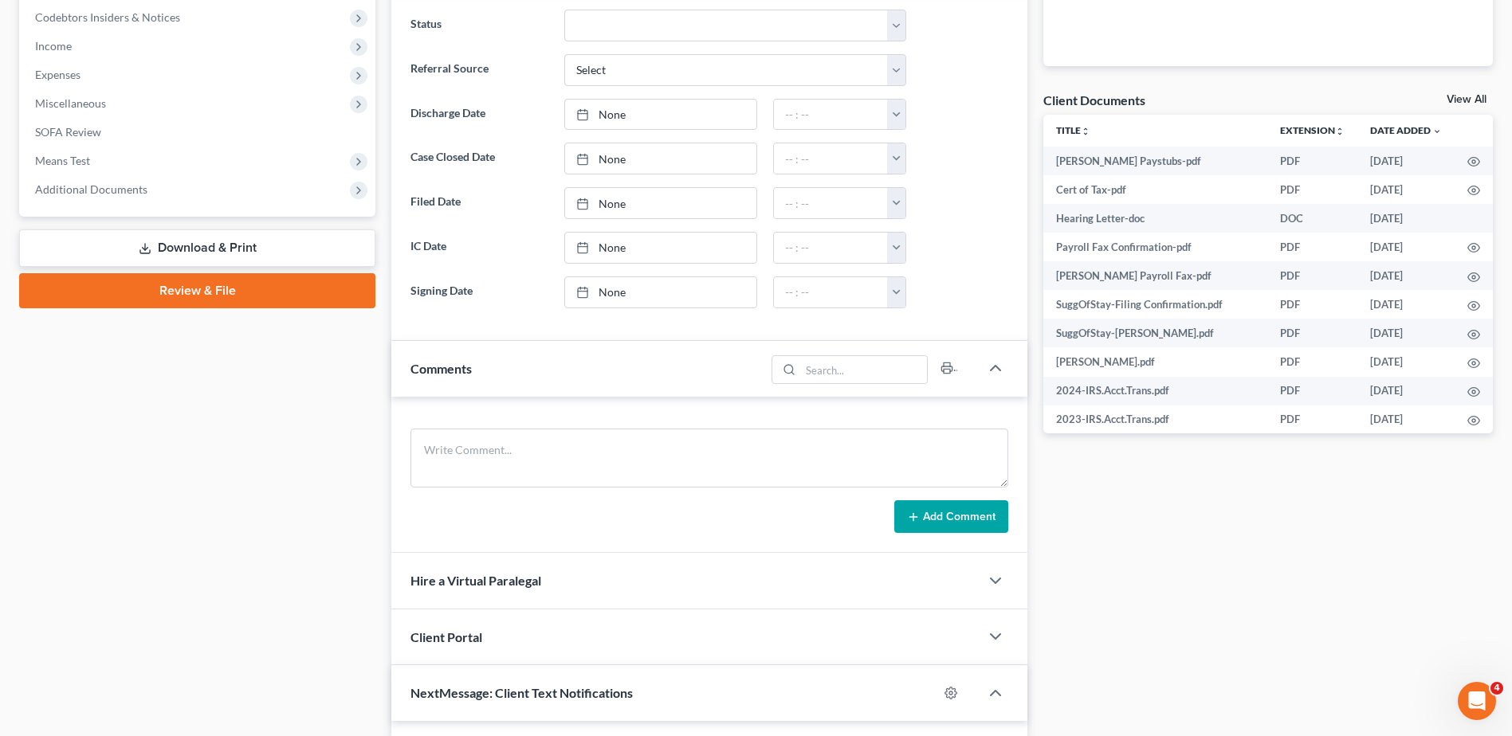
scroll to position [558, 0]
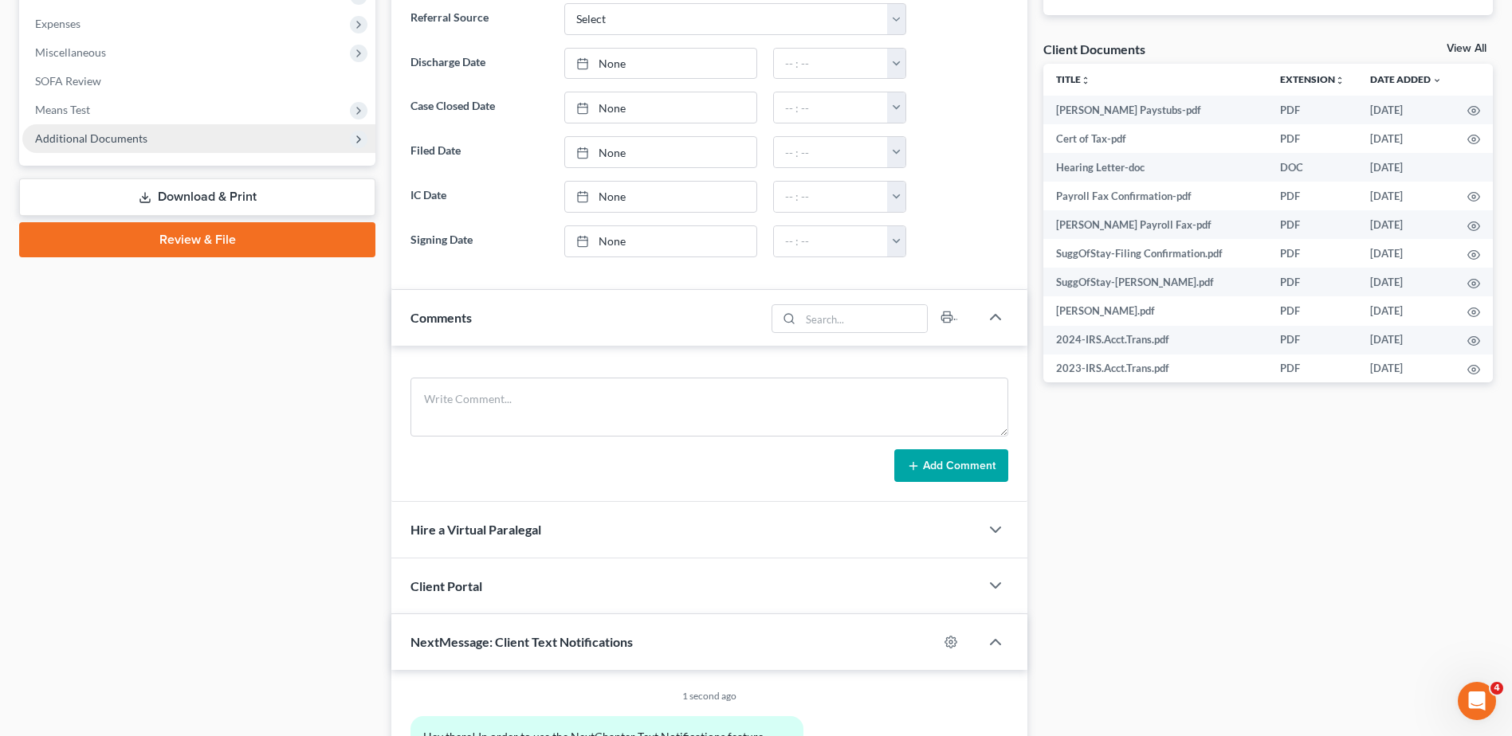
click at [108, 144] on span "Additional Documents" at bounding box center [91, 138] width 112 height 14
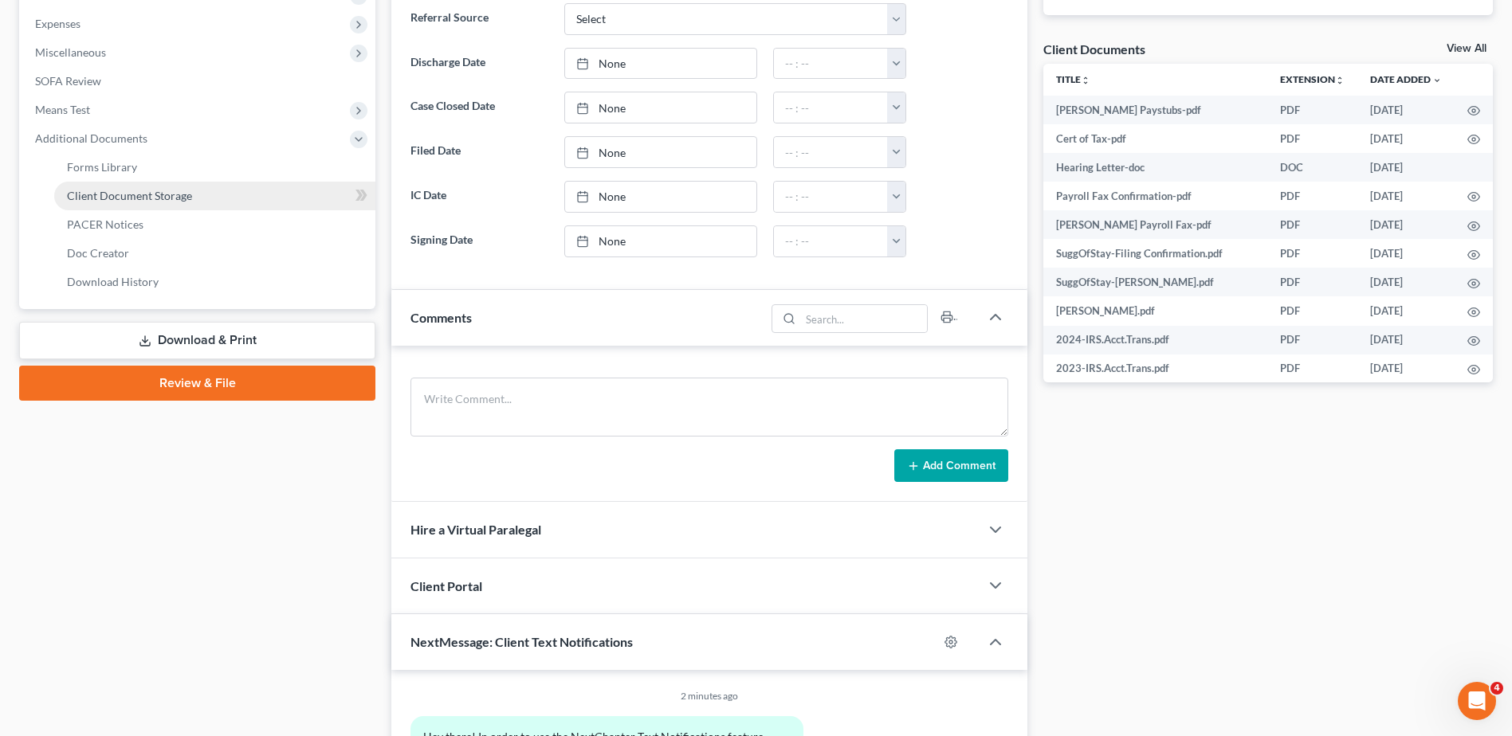
click at [108, 193] on span "Client Document Storage" at bounding box center [129, 196] width 125 height 14
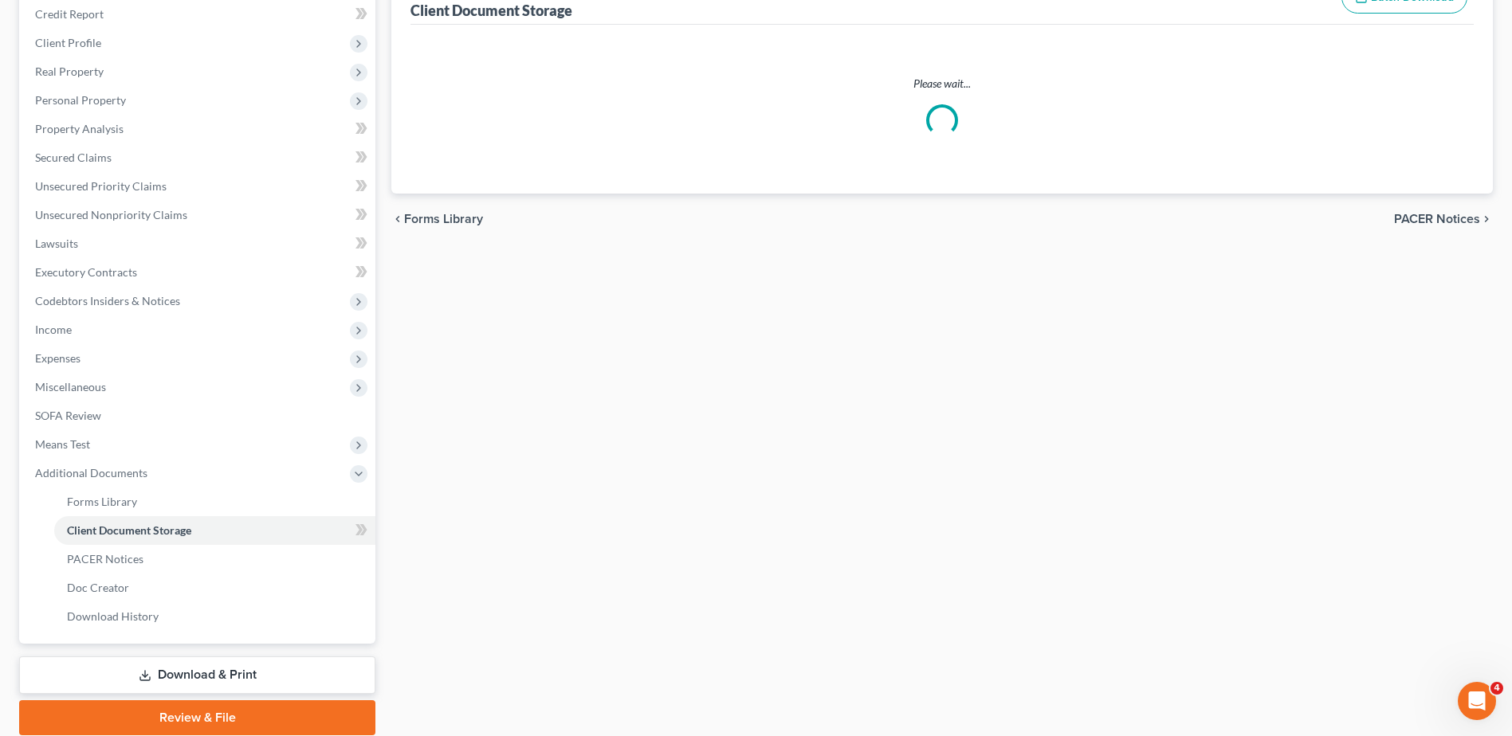
scroll to position [57, 0]
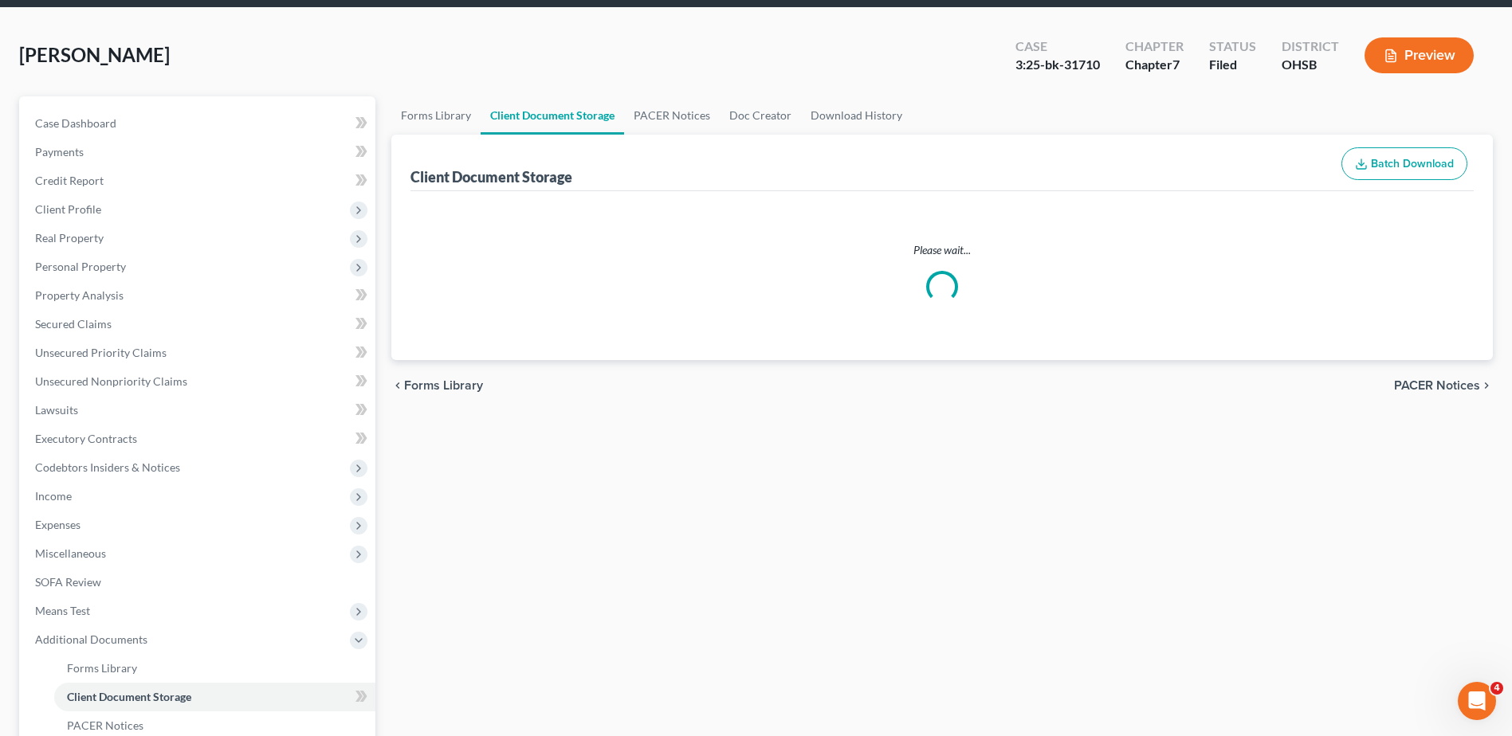
select select "7"
select select "37"
select select "52"
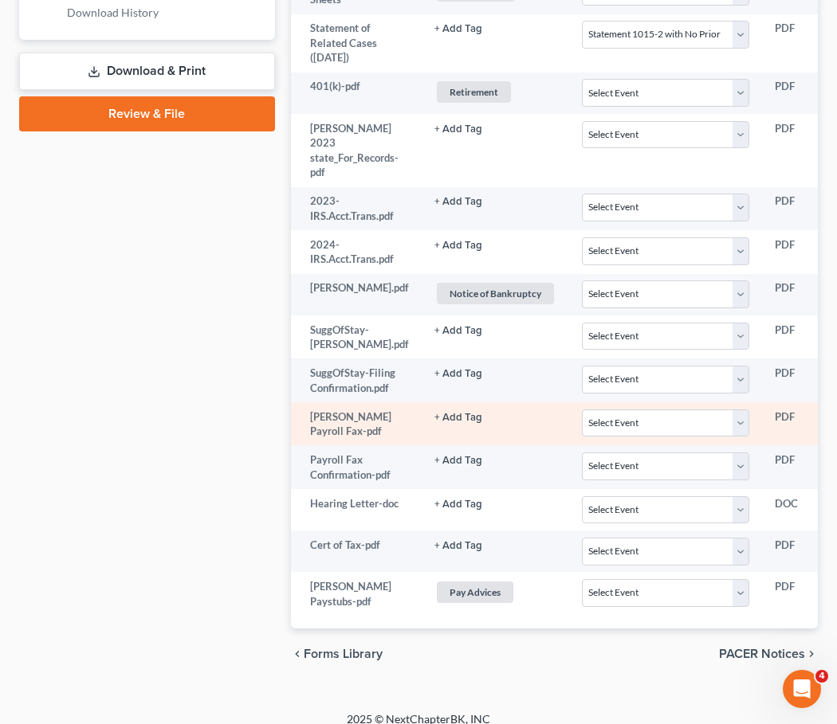
scroll to position [0, 0]
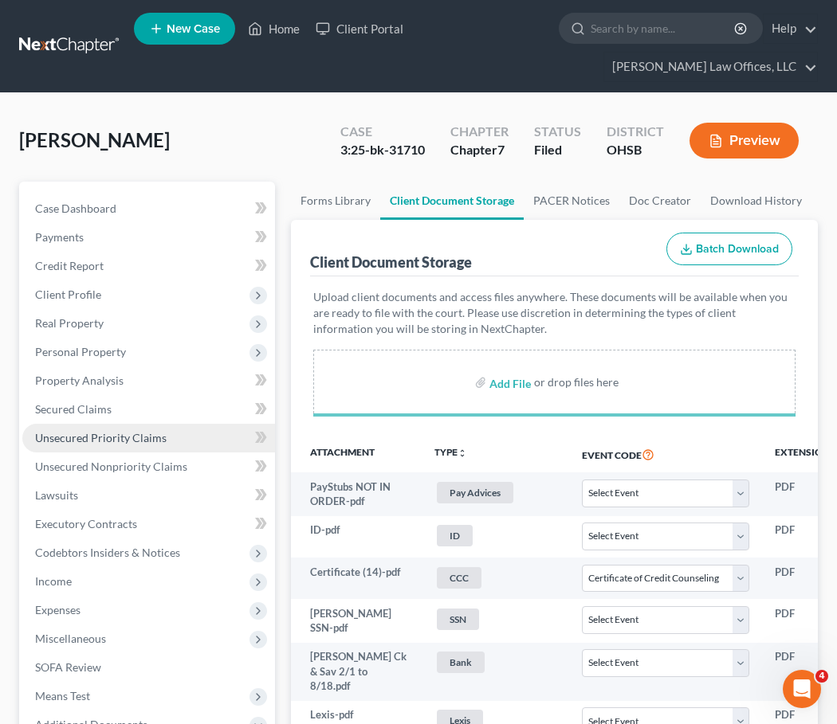
select select "7"
select select "37"
select select "52"
select select "7"
select select "37"
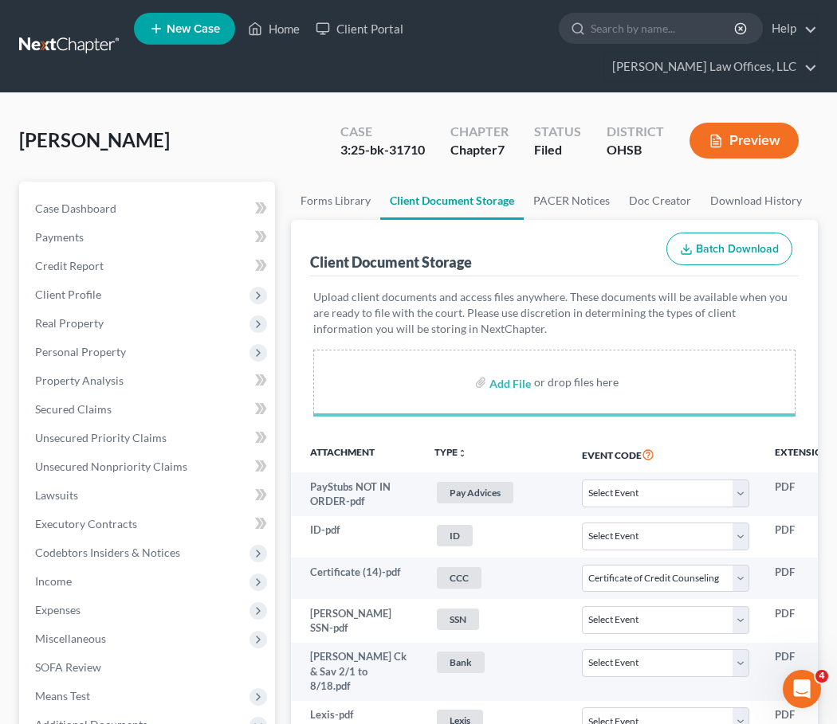
select select "52"
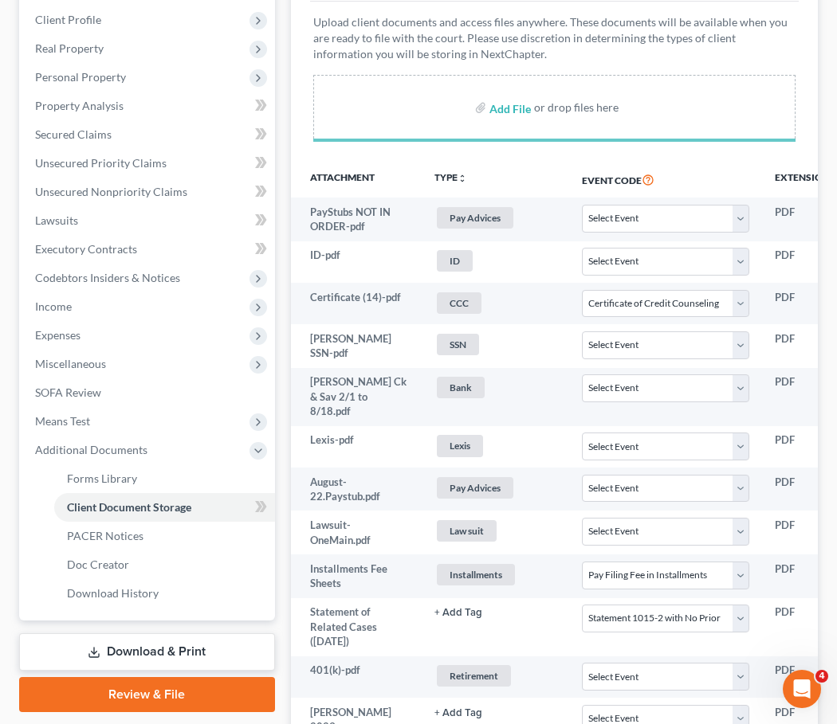
select select "7"
select select "37"
select select "52"
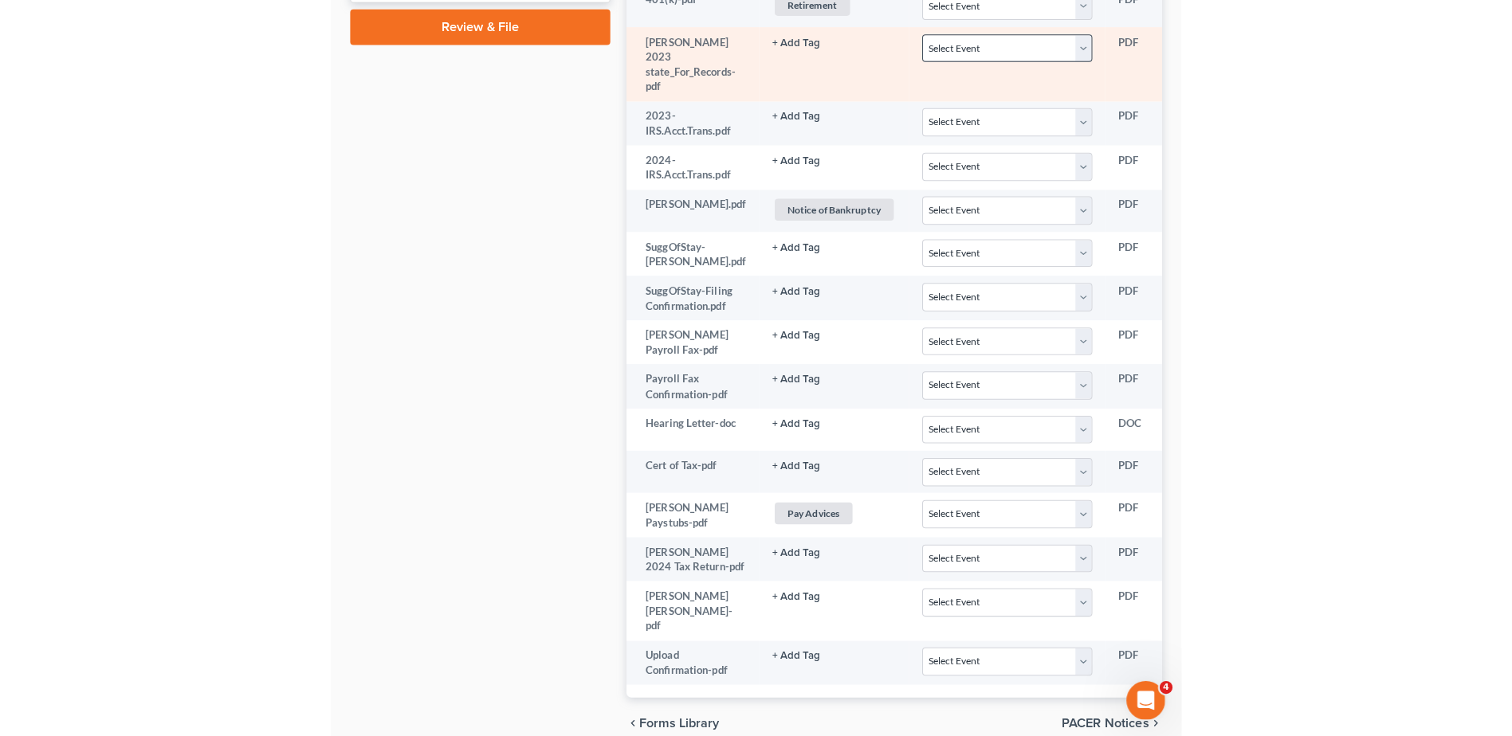
scroll to position [853, 0]
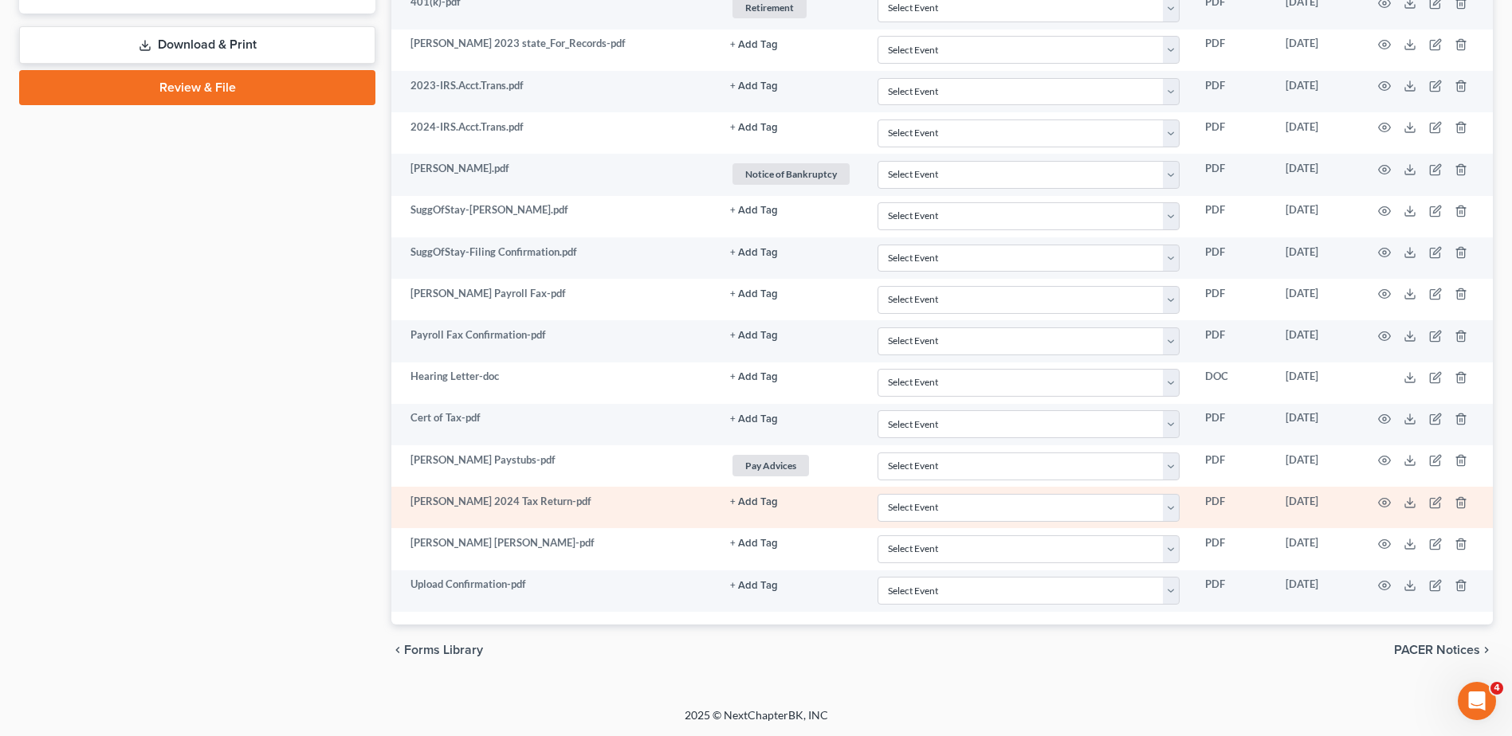
click at [743, 504] on button "+ Add Tag" at bounding box center [754, 502] width 48 height 10
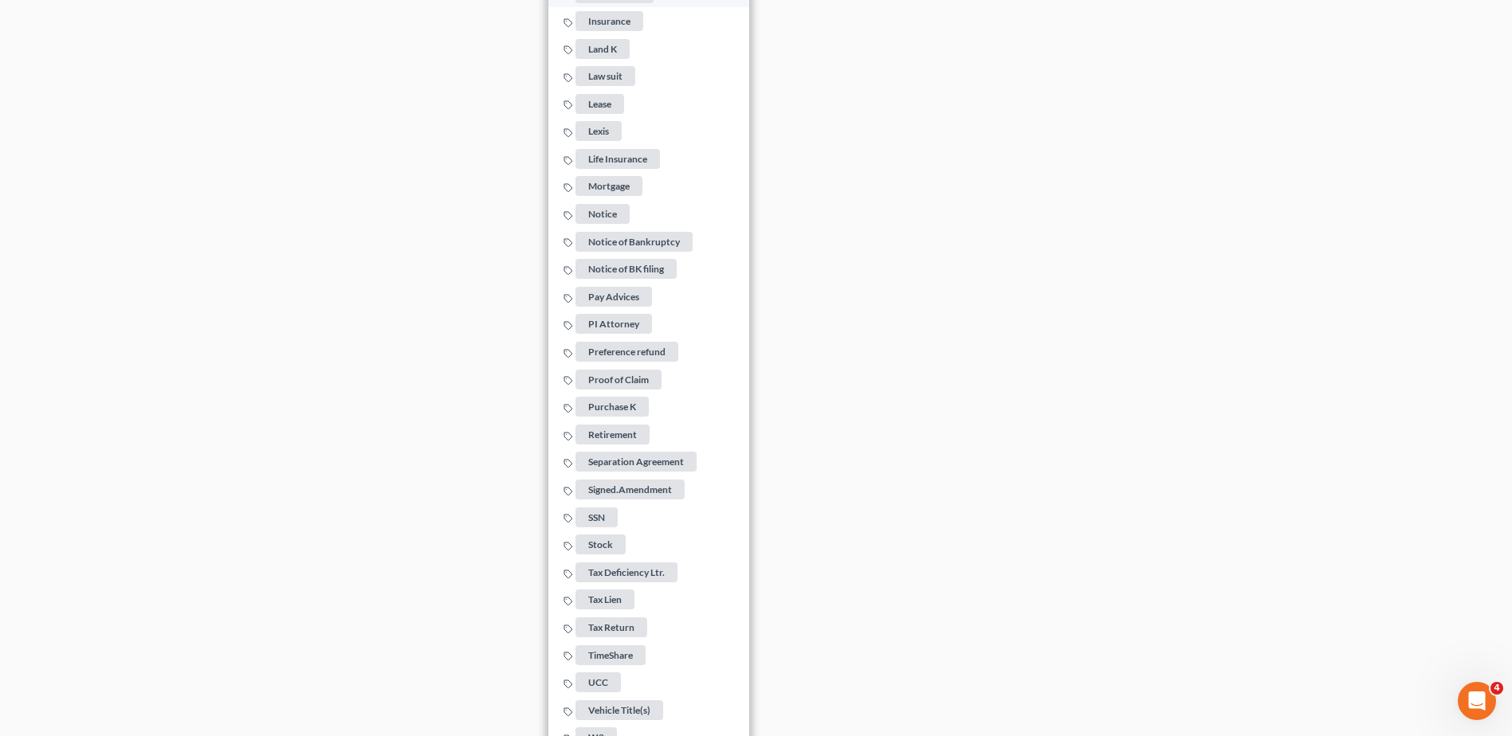
scroll to position [2000, 0]
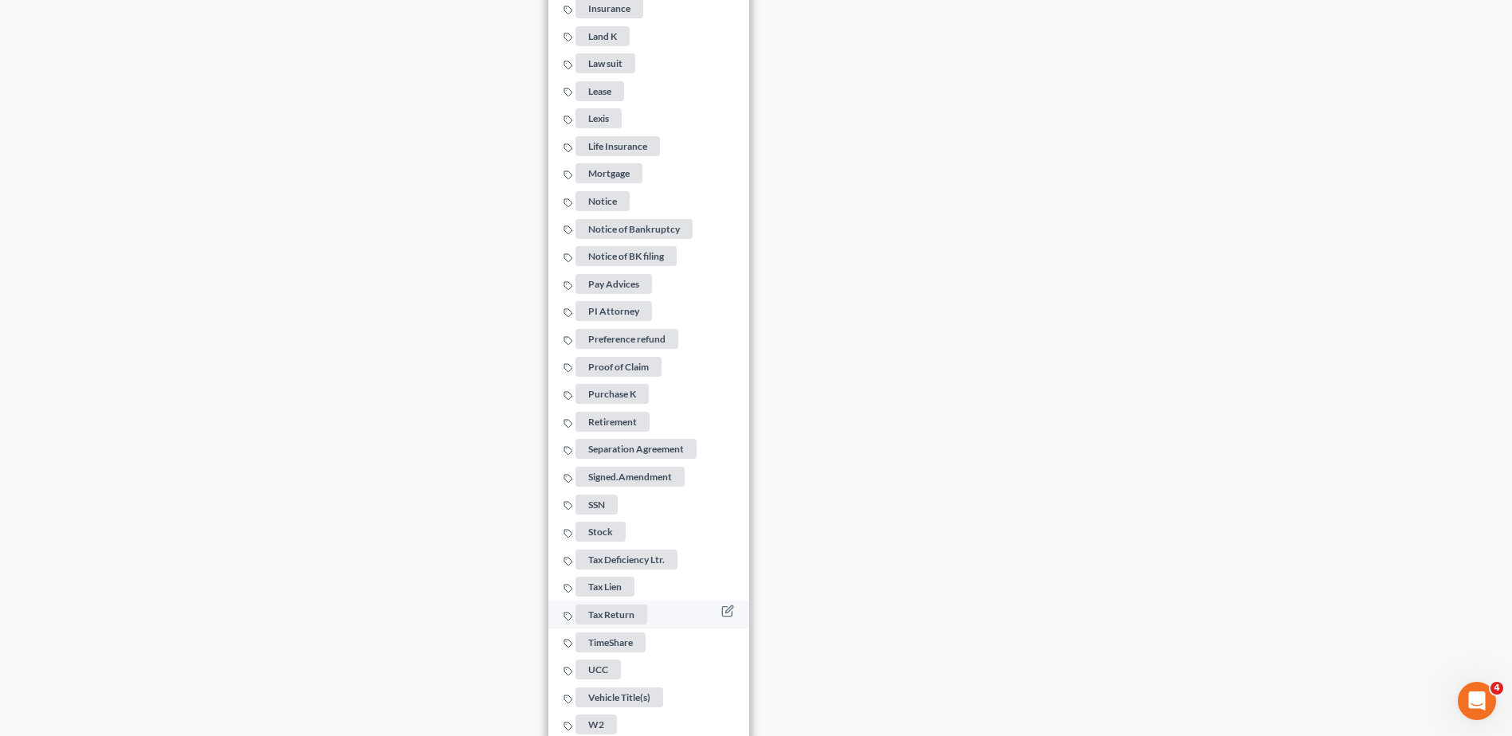
click at [602, 605] on span "Tax Return" at bounding box center [611, 615] width 72 height 20
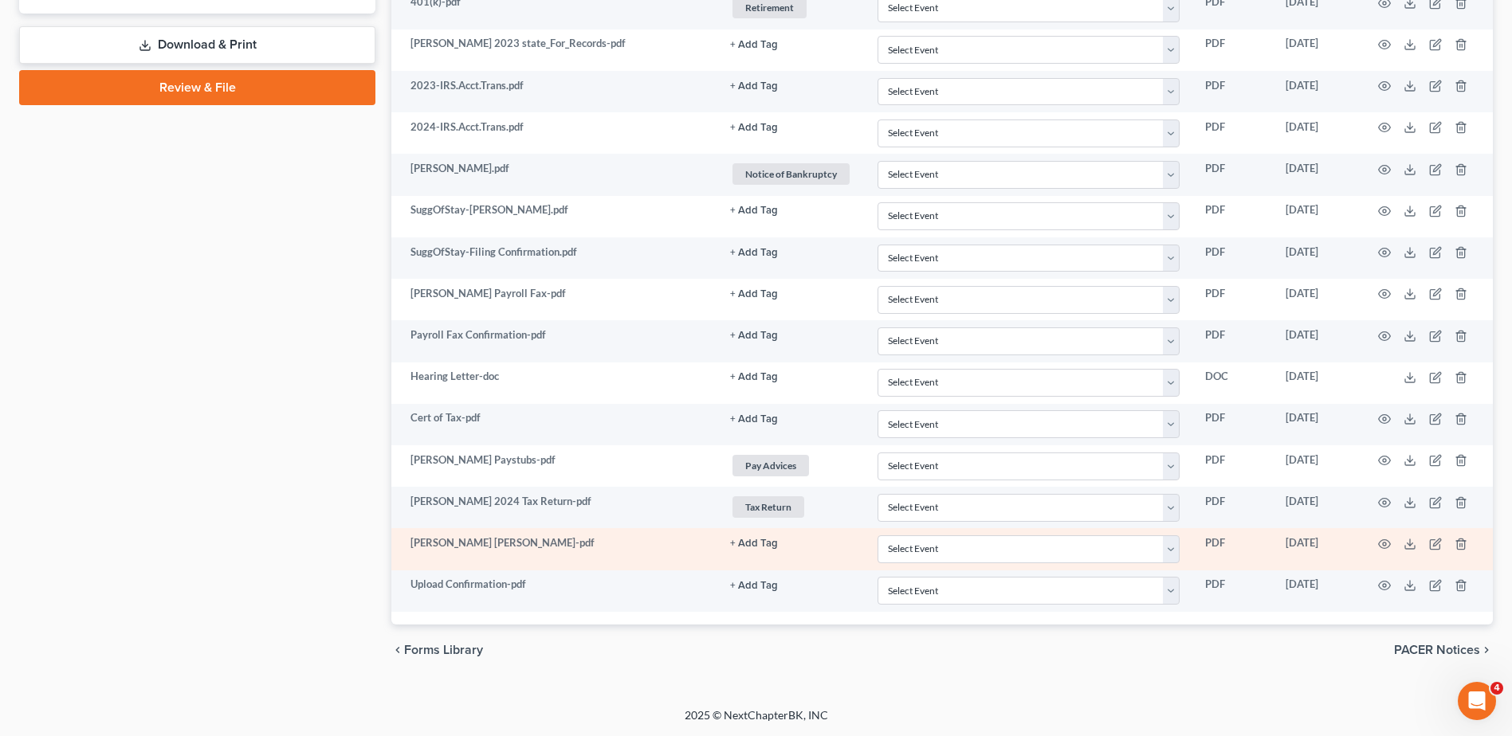
scroll to position [853, 0]
click at [748, 543] on button "+ Add Tag" at bounding box center [754, 544] width 48 height 10
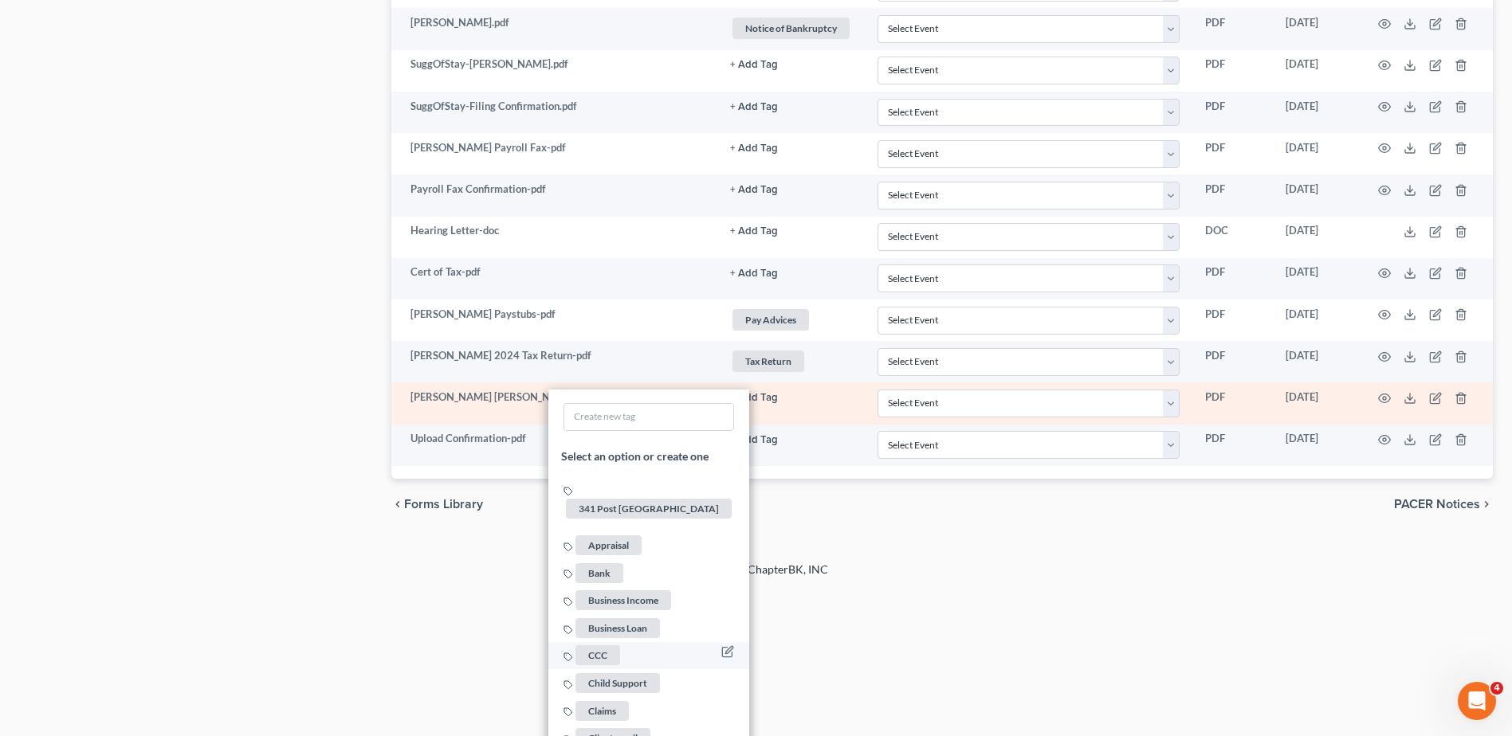
scroll to position [1092, 0]
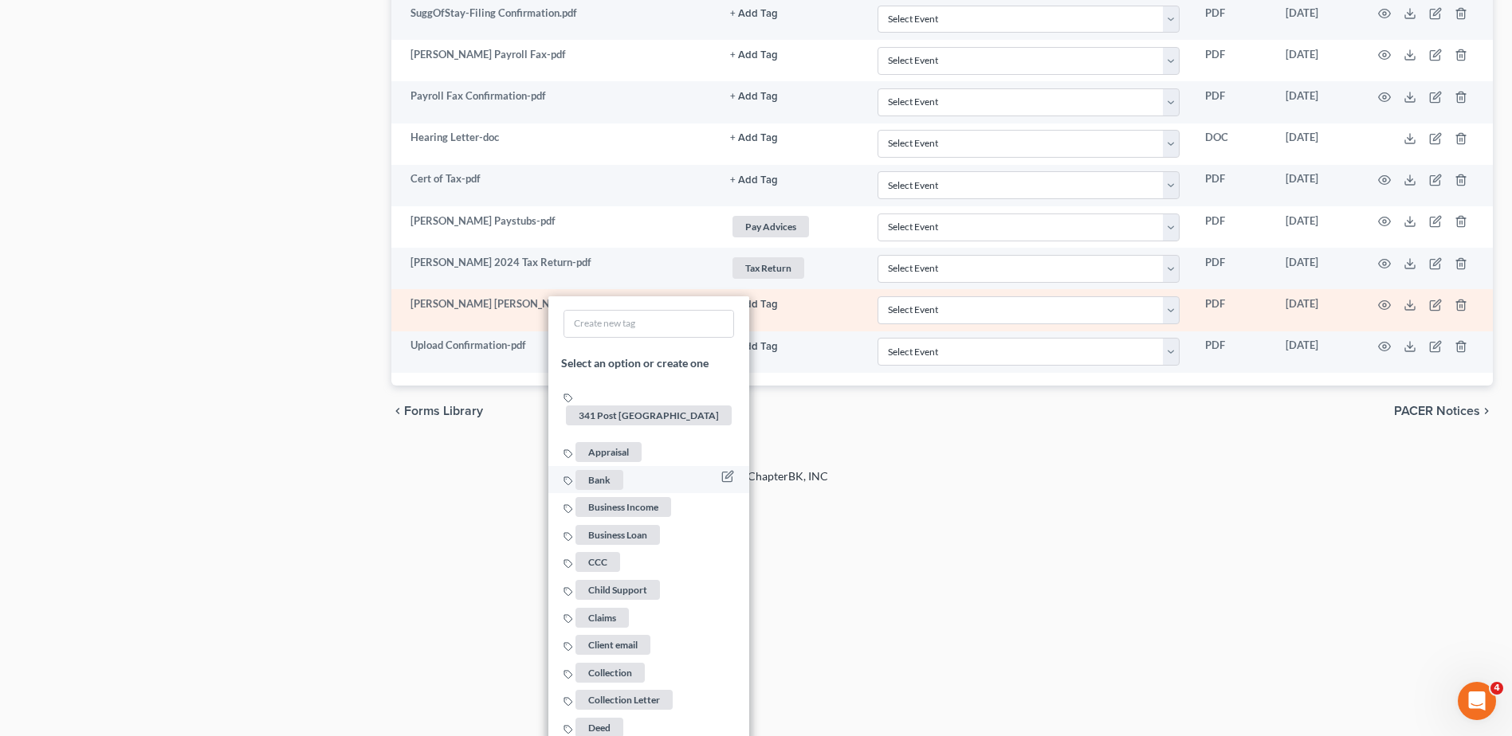
click at [603, 470] on span "Bank" at bounding box center [599, 480] width 48 height 20
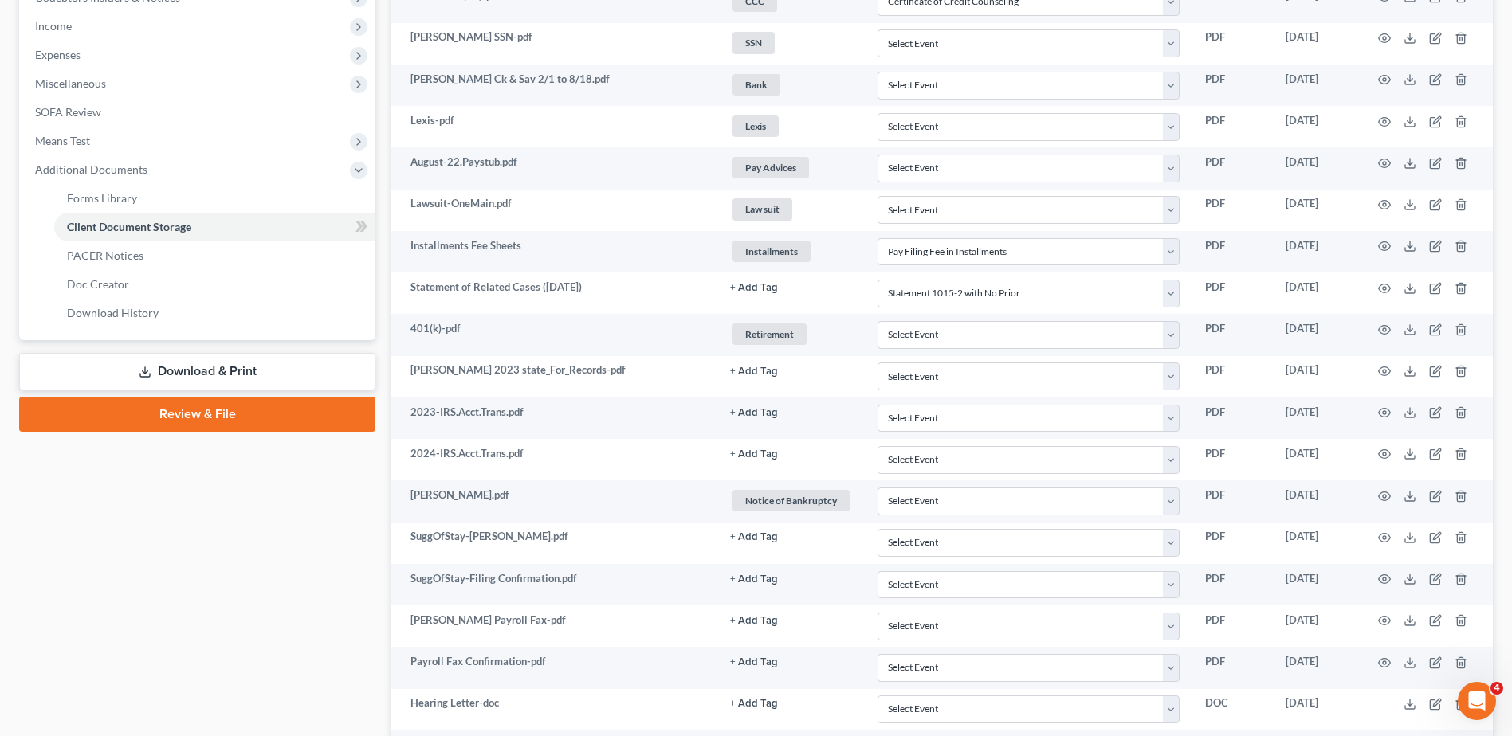
scroll to position [0, 0]
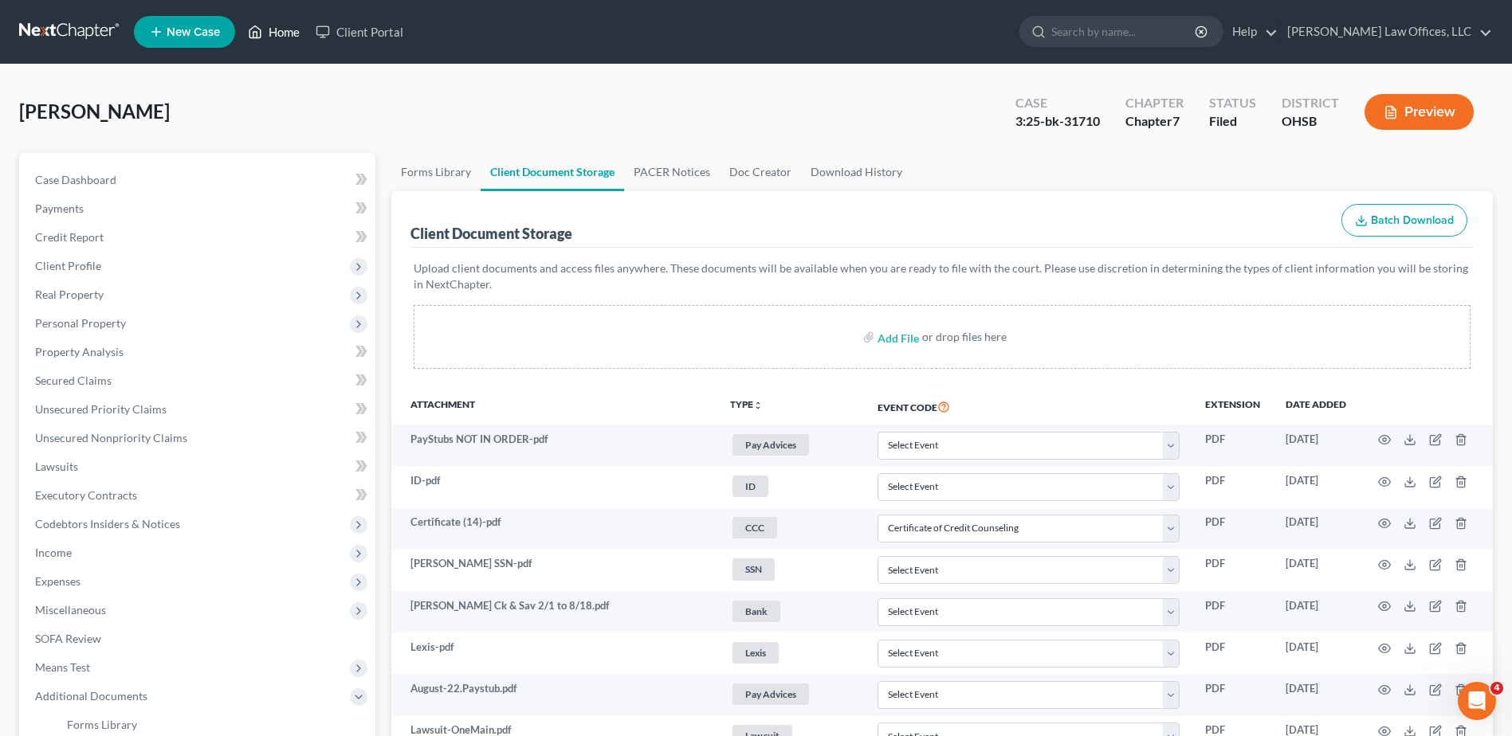
click at [276, 33] on link "Home" at bounding box center [274, 32] width 68 height 29
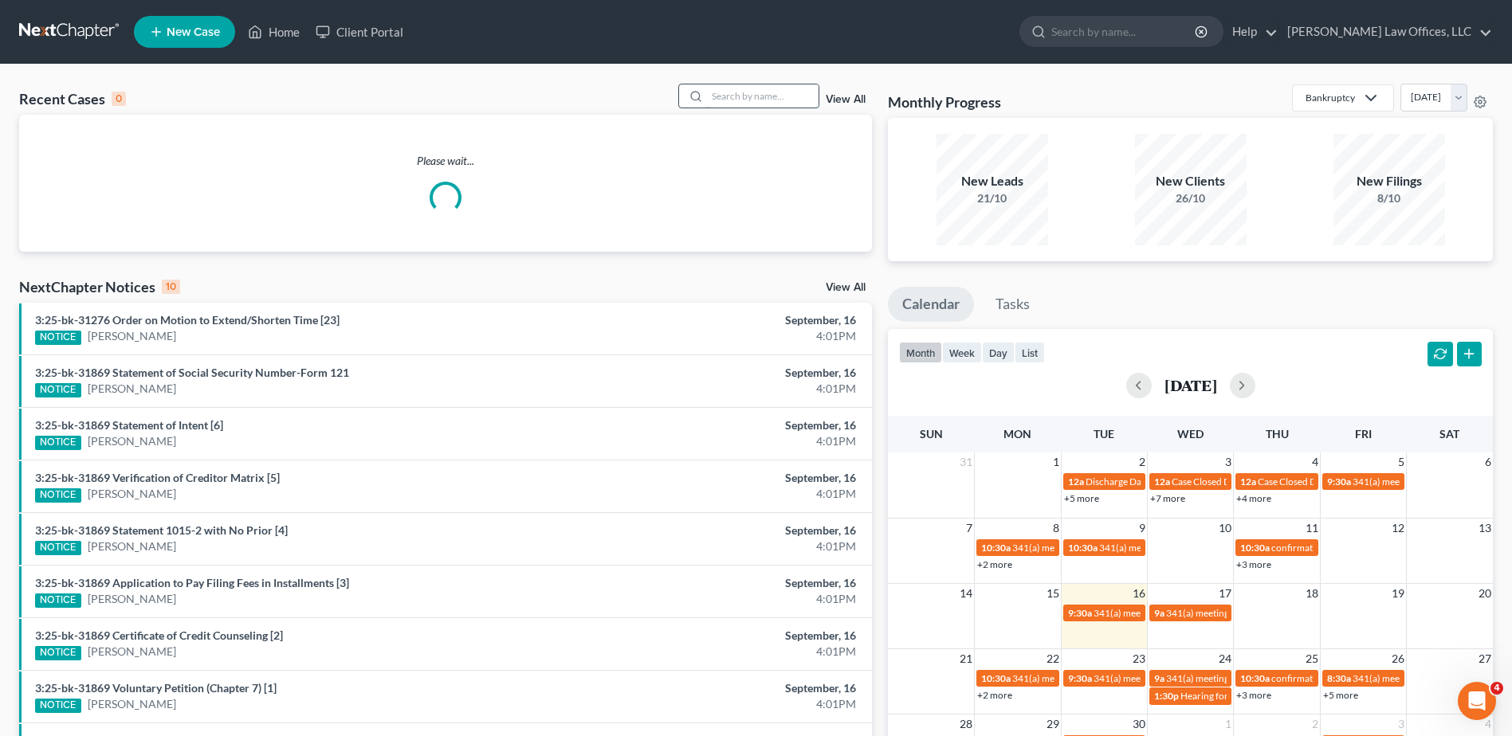
click at [764, 99] on input "search" at bounding box center [763, 95] width 112 height 23
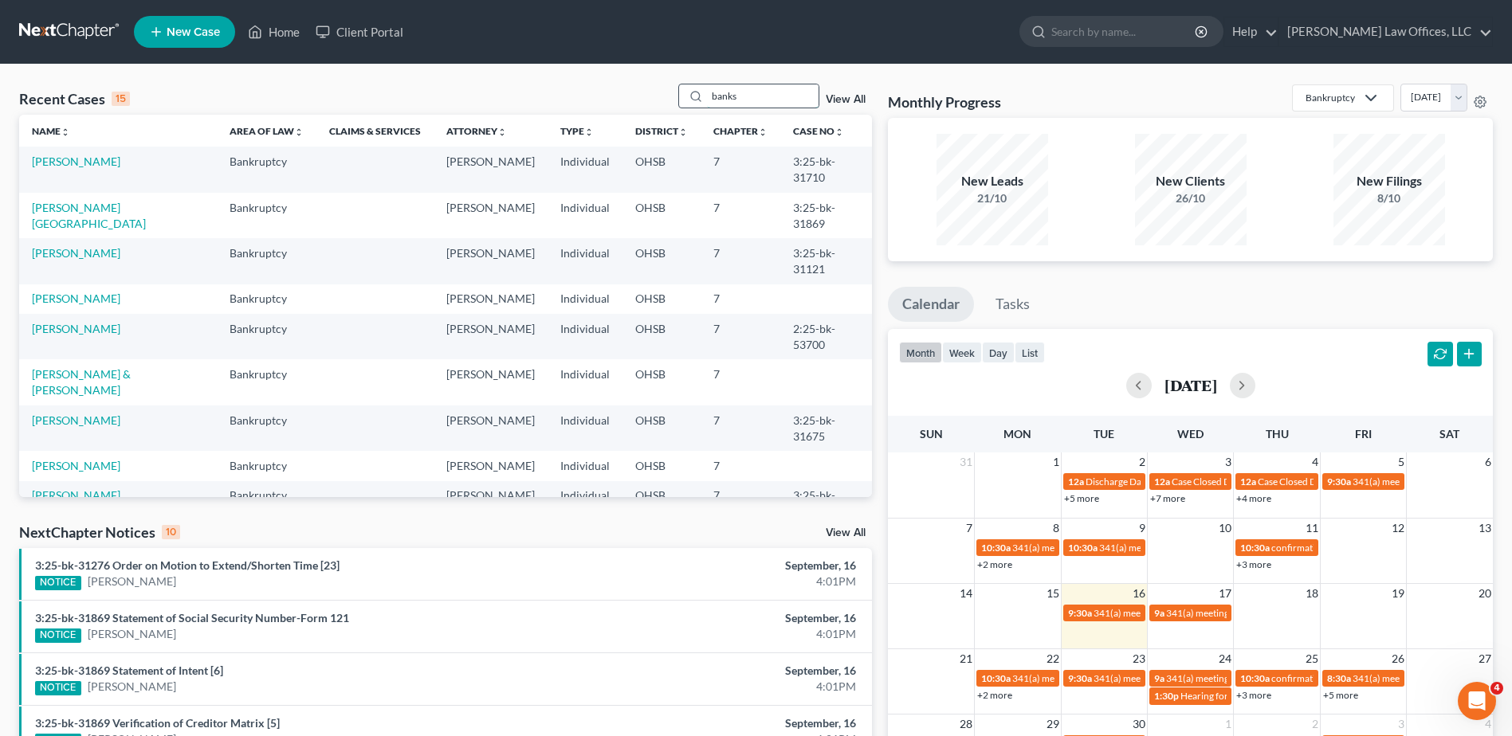
type input "banks"
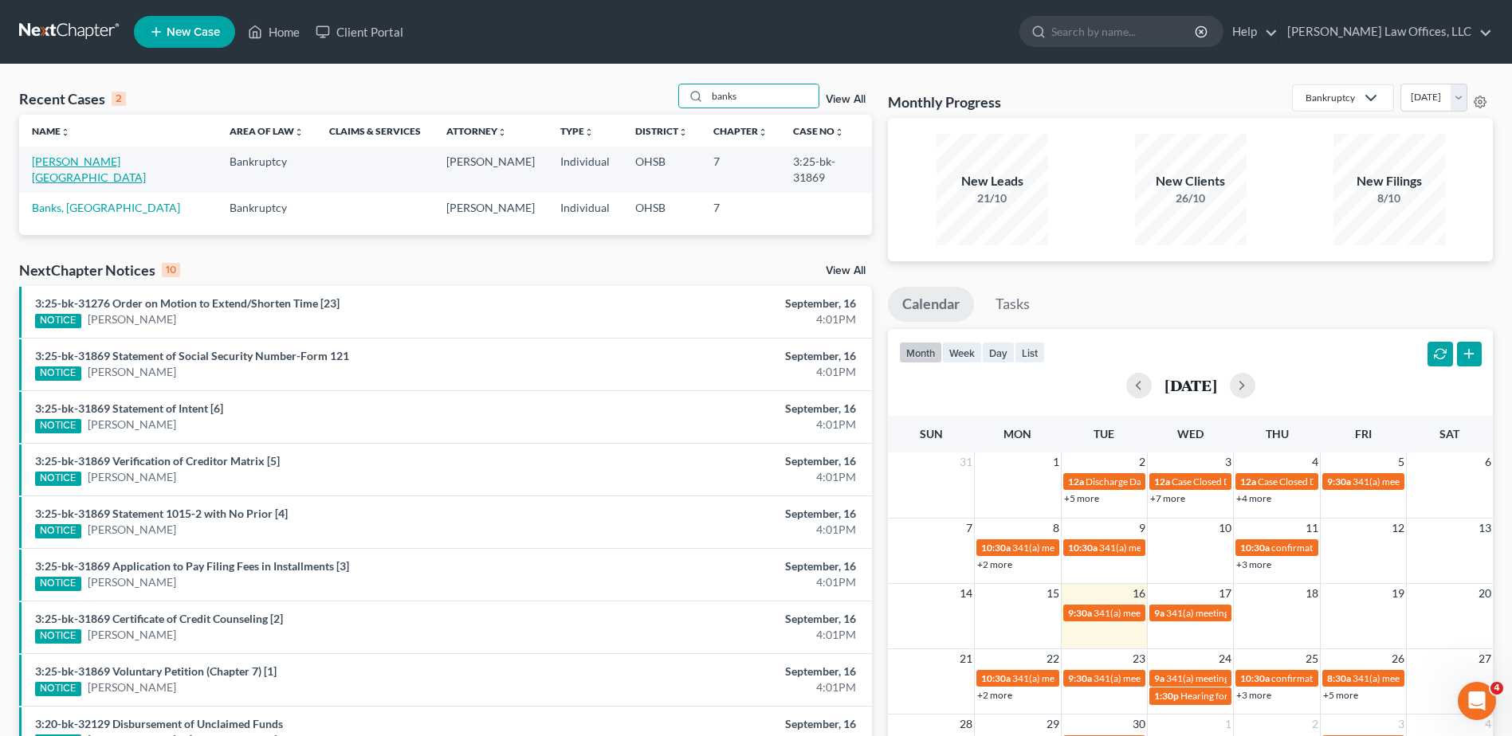
click at [87, 163] on link "[PERSON_NAME][GEOGRAPHIC_DATA]" at bounding box center [89, 169] width 114 height 29
select select "0"
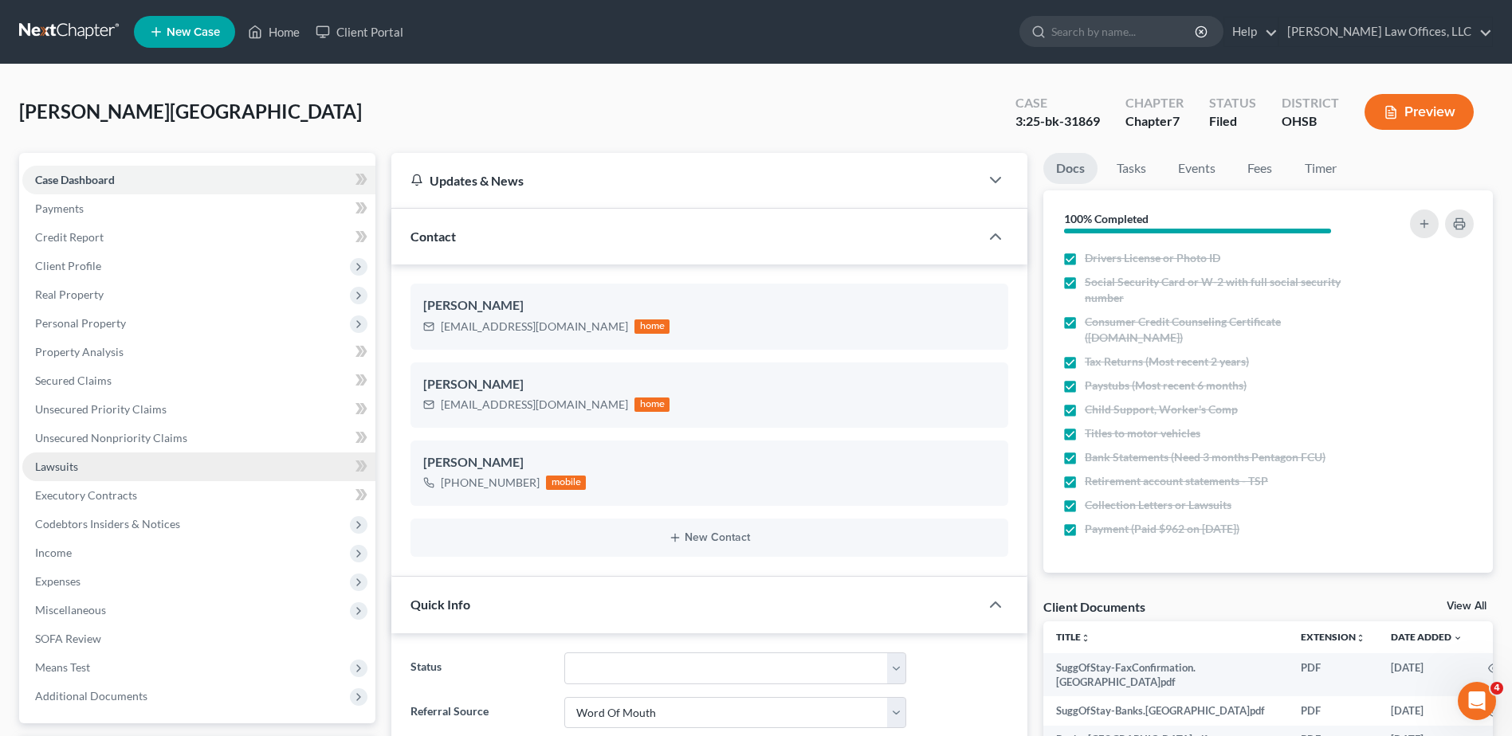
drag, startPoint x: 86, startPoint y: 462, endPoint x: 106, endPoint y: 454, distance: 21.5
click at [86, 462] on link "Lawsuits" at bounding box center [198, 467] width 353 height 29
